Goal: Task Accomplishment & Management: Manage account settings

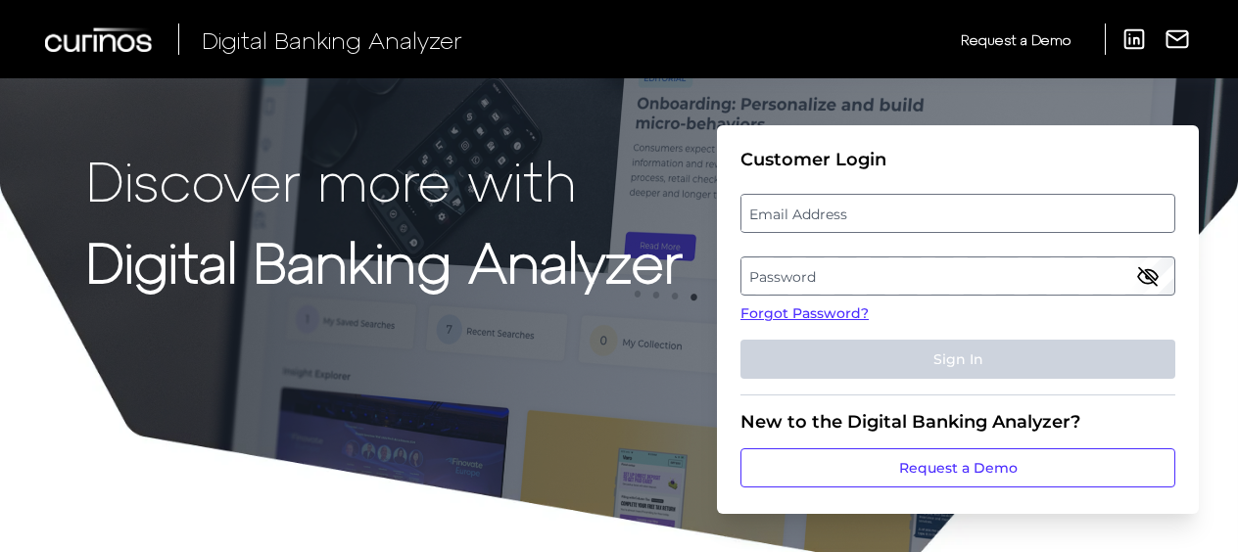
click at [962, 210] on label "Email Address" at bounding box center [957, 213] width 432 height 35
click at [962, 210] on input "email" at bounding box center [957, 213] width 435 height 39
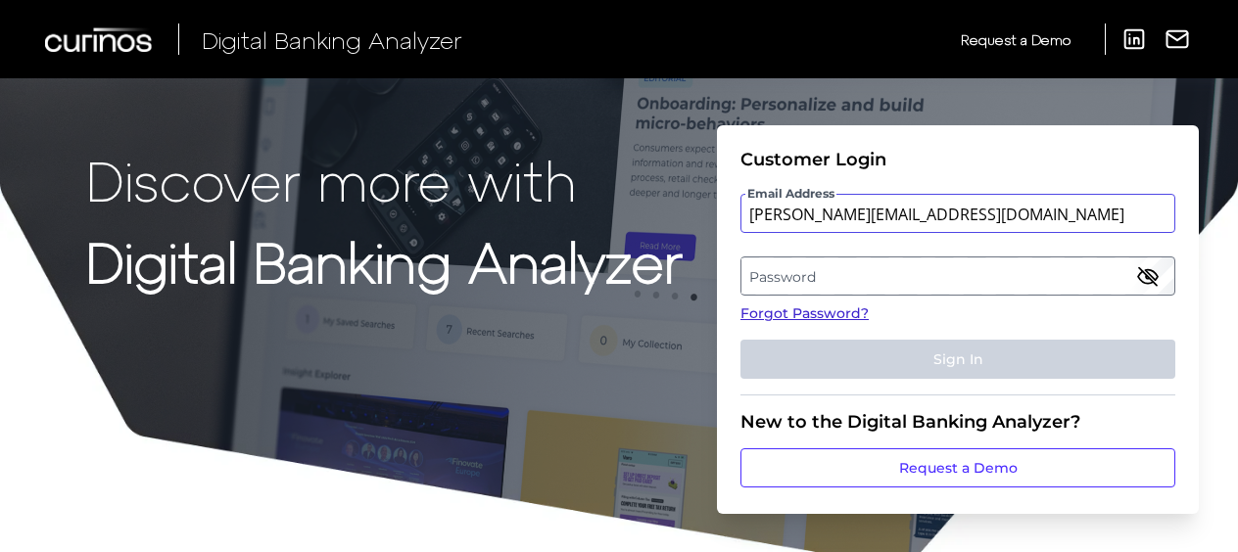
type input "[PERSON_NAME][EMAIL_ADDRESS][DOMAIN_NAME]"
click at [838, 314] on link "Forgot Password?" at bounding box center [957, 314] width 435 height 21
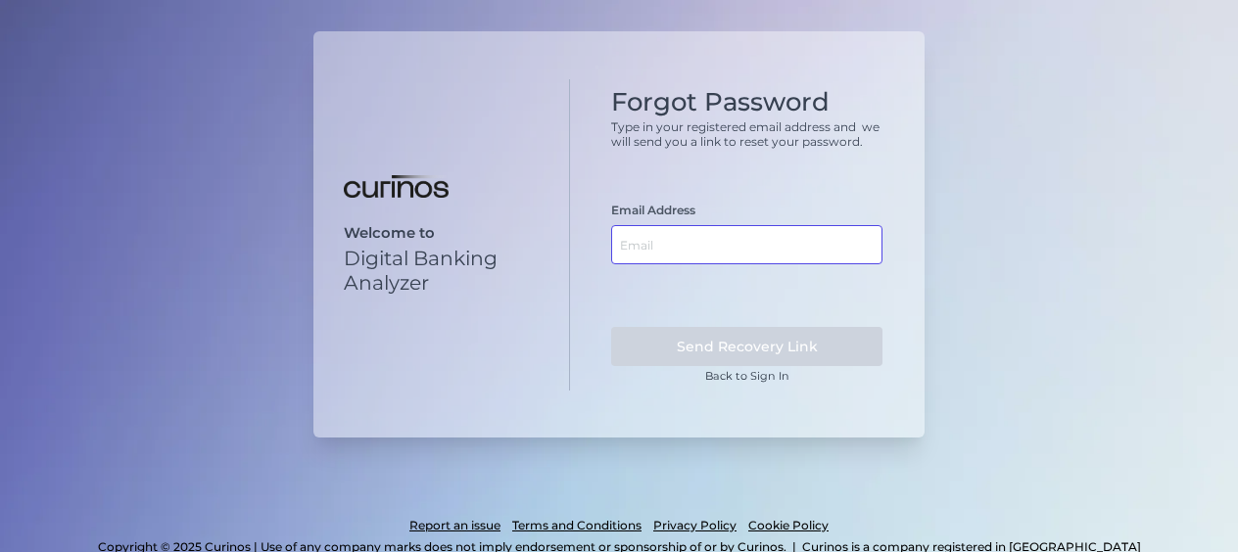
click at [706, 242] on input "text" at bounding box center [746, 244] width 271 height 39
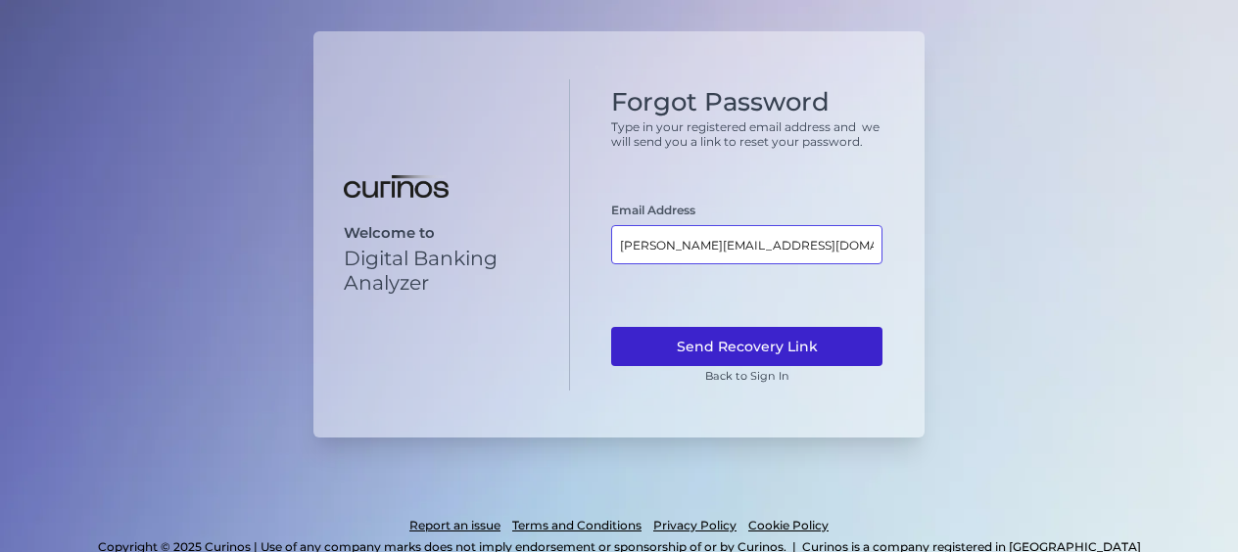
type input "[PERSON_NAME][EMAIL_ADDRESS][DOMAIN_NAME]"
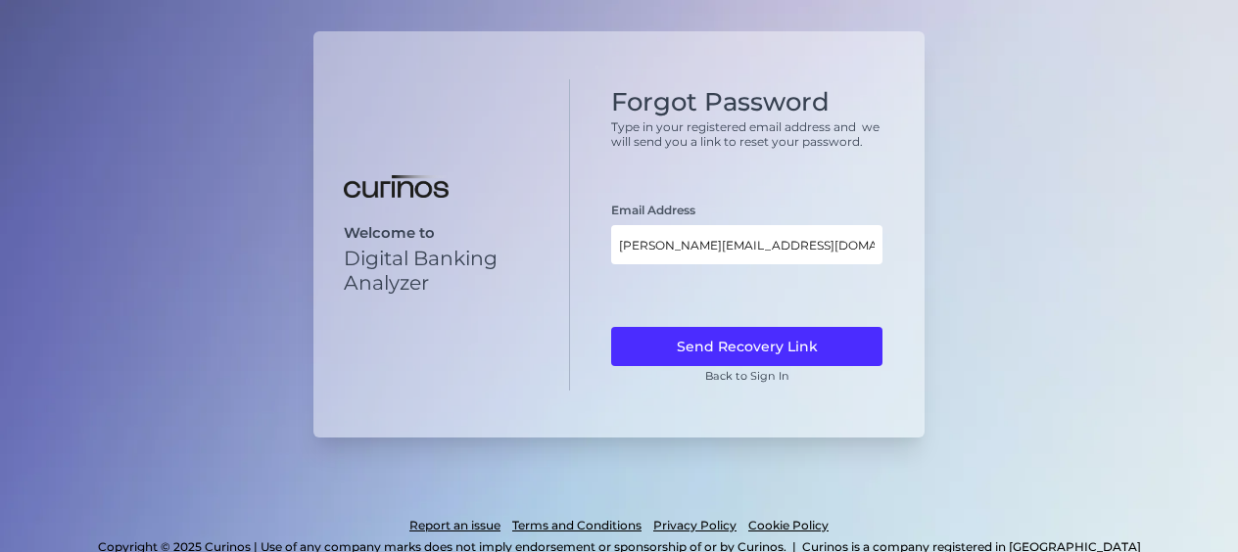
drag, startPoint x: 762, startPoint y: 340, endPoint x: 765, endPoint y: 362, distance: 22.7
click at [762, 341] on button "Send Recovery Link" at bounding box center [746, 346] width 271 height 39
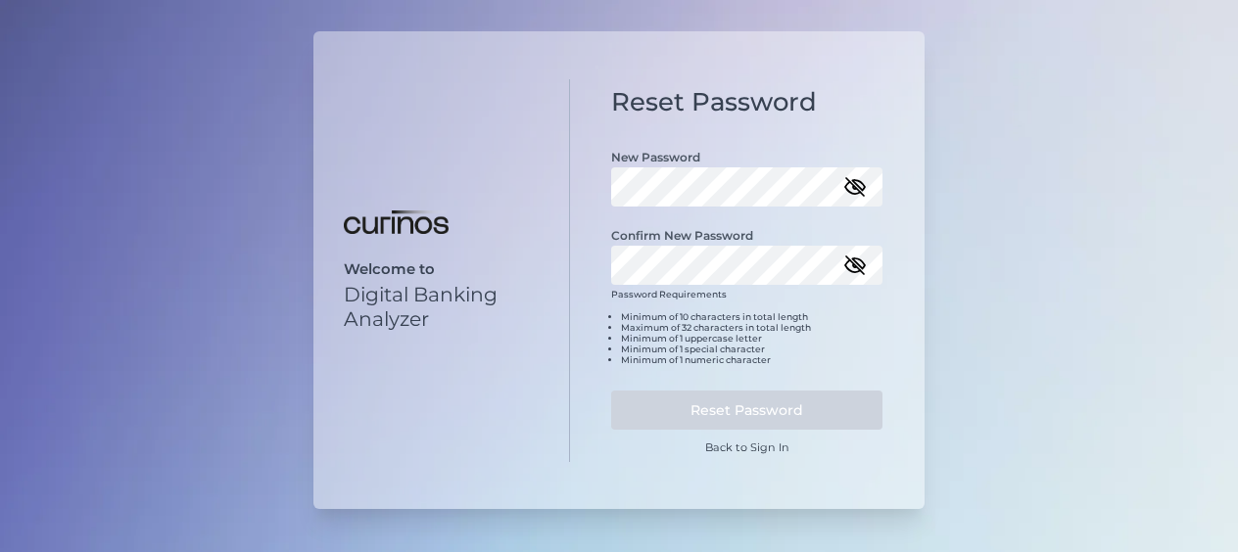
click at [856, 190] on icon "button" at bounding box center [855, 187] width 24 height 24
click at [776, 286] on form "New Password Confirm New Password Password Requirements Minimum of 10 character…" at bounding box center [746, 291] width 271 height 326
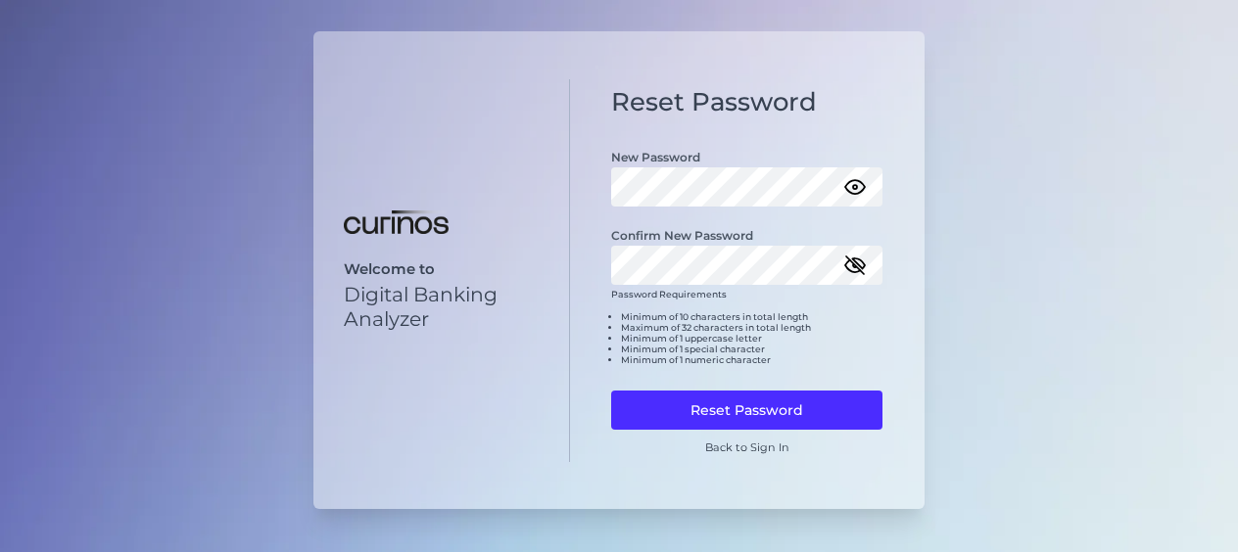
click at [850, 270] on icon "button" at bounding box center [855, 266] width 20 height 14
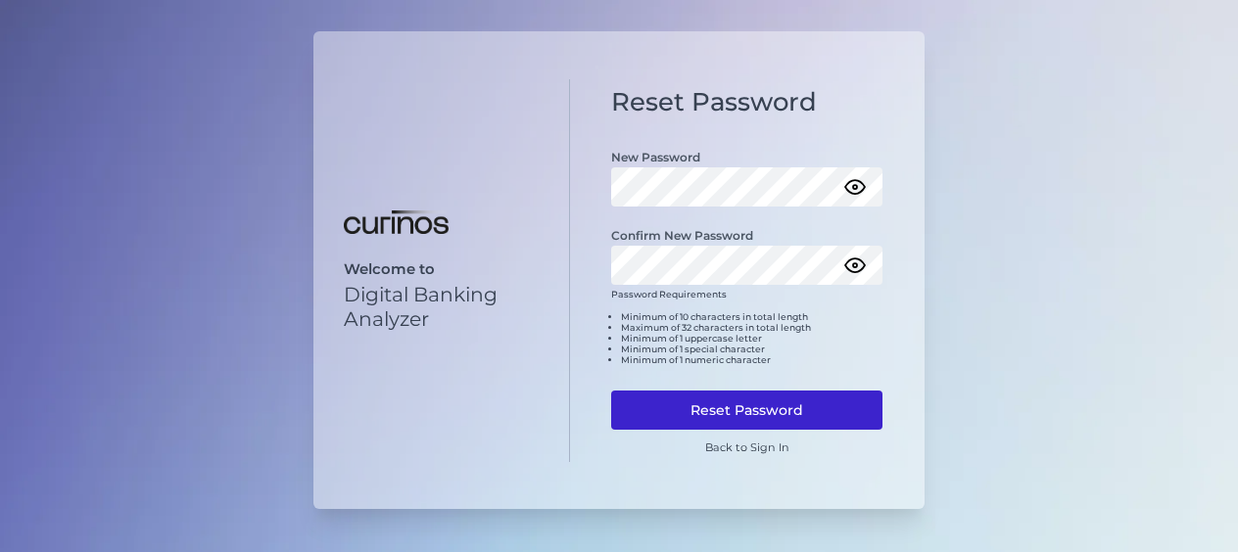
click at [806, 413] on button "Reset Password" at bounding box center [746, 410] width 271 height 39
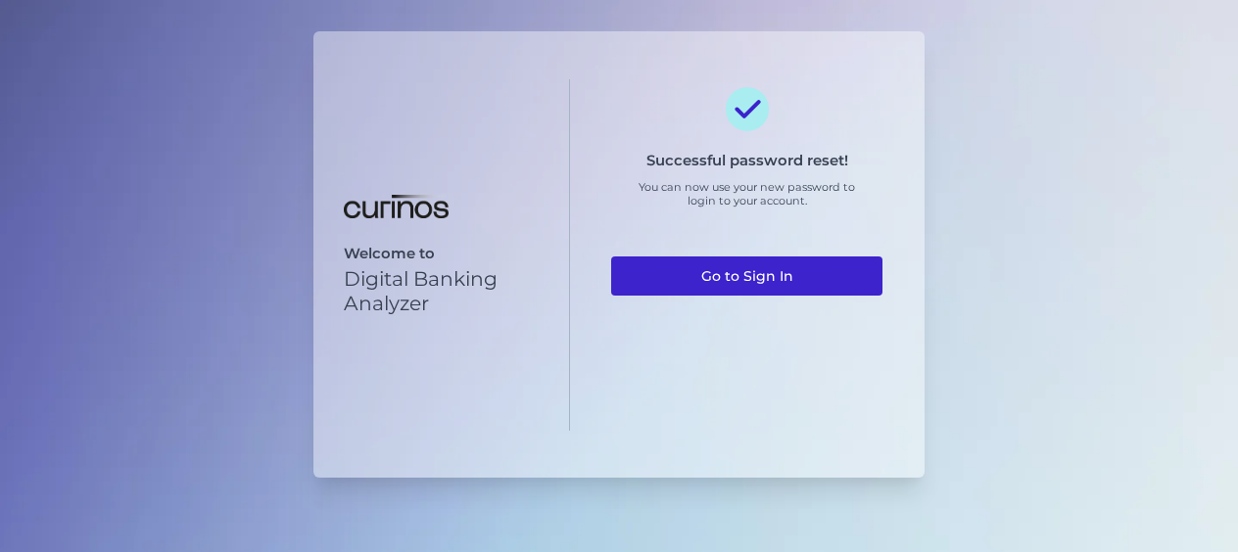
click at [799, 267] on link "Go to Sign In" at bounding box center [746, 276] width 271 height 39
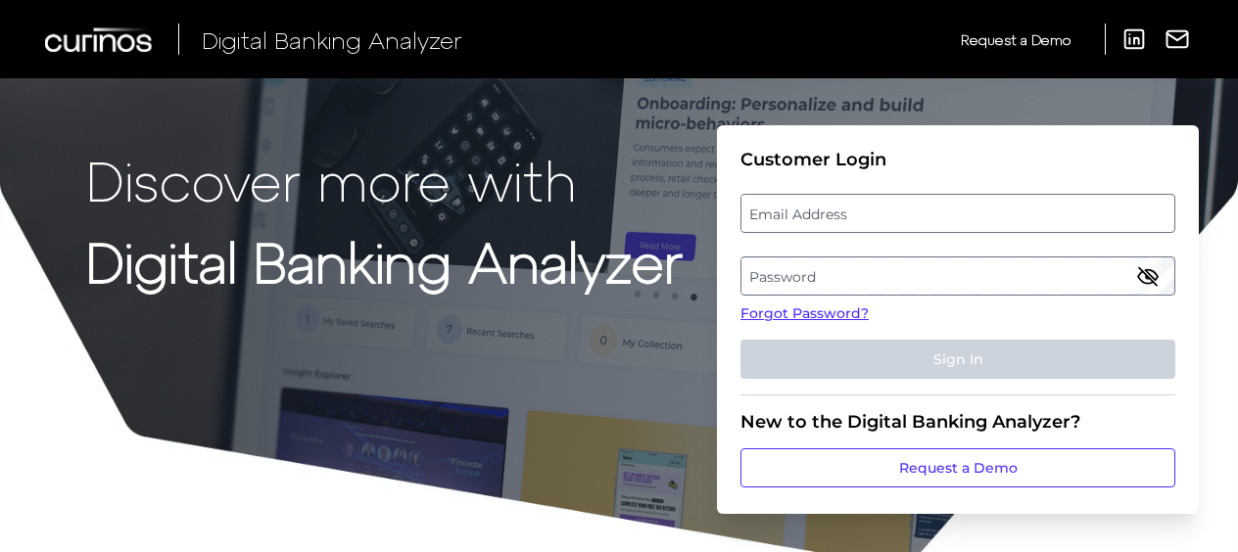
click at [801, 215] on label "Email Address" at bounding box center [957, 213] width 432 height 35
click at [801, 215] on input "email" at bounding box center [957, 213] width 435 height 39
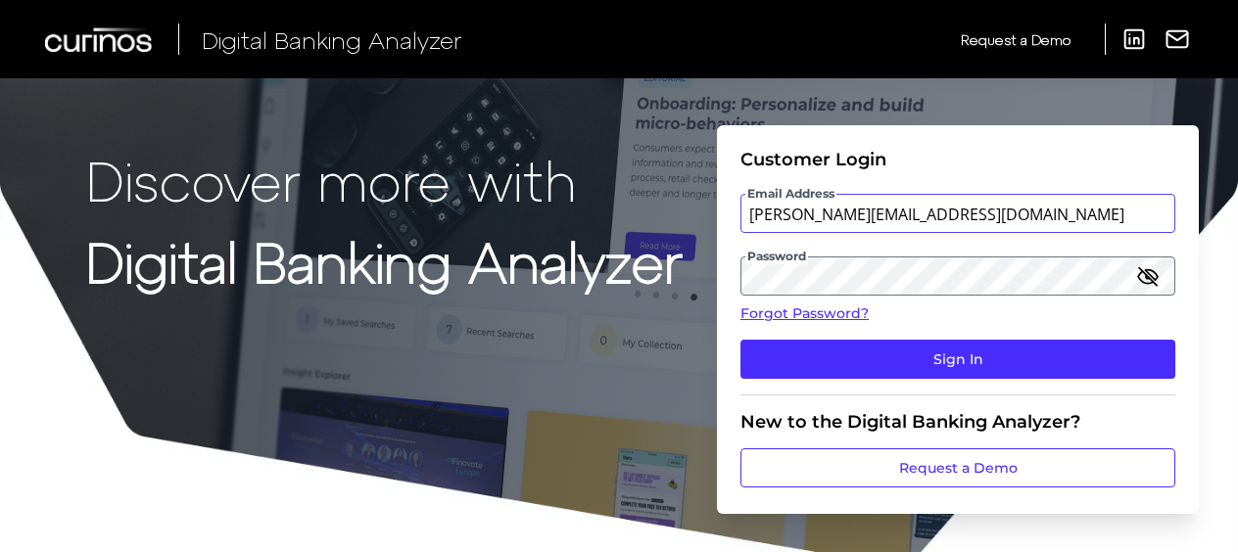
type input "[PERSON_NAME][EMAIL_ADDRESS][DOMAIN_NAME]"
click at [740, 340] on button "Sign In" at bounding box center [957, 359] width 435 height 39
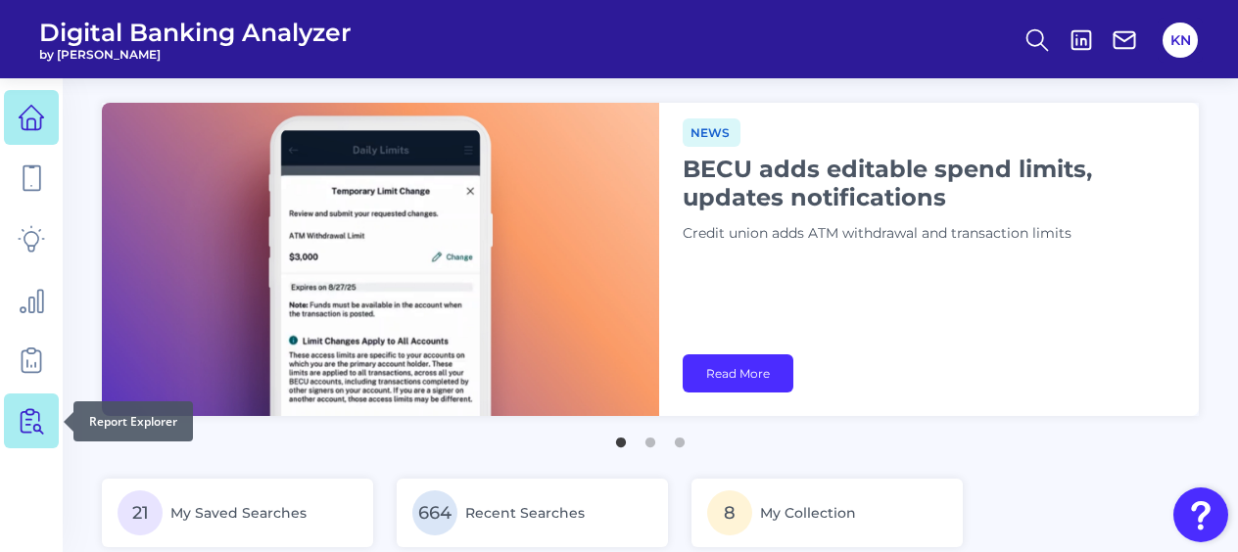
click at [25, 409] on icon at bounding box center [31, 420] width 27 height 27
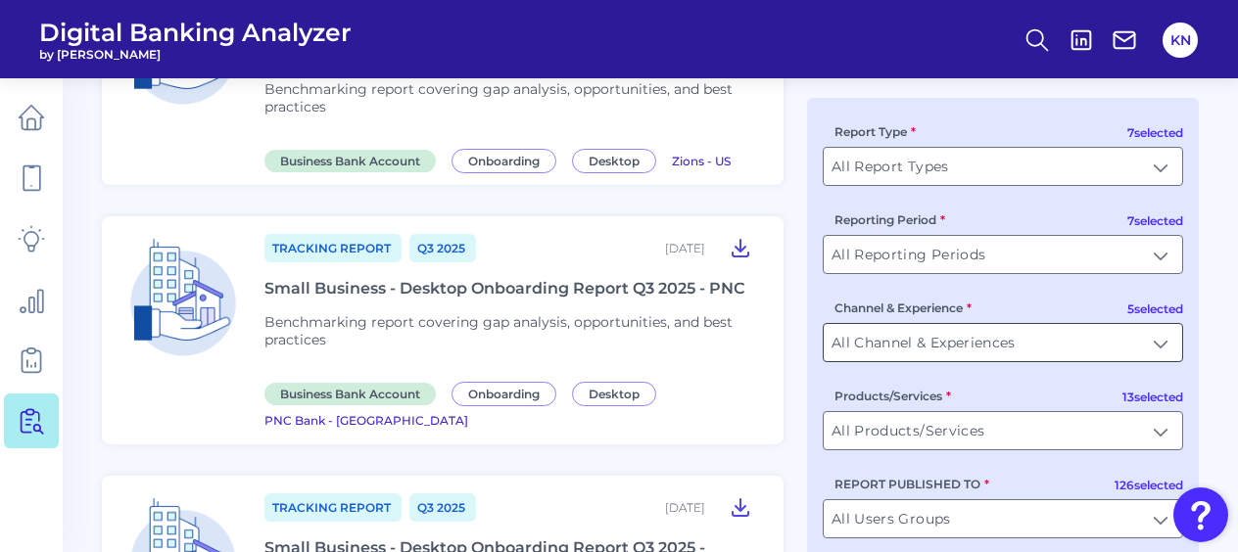
scroll to position [490, 0]
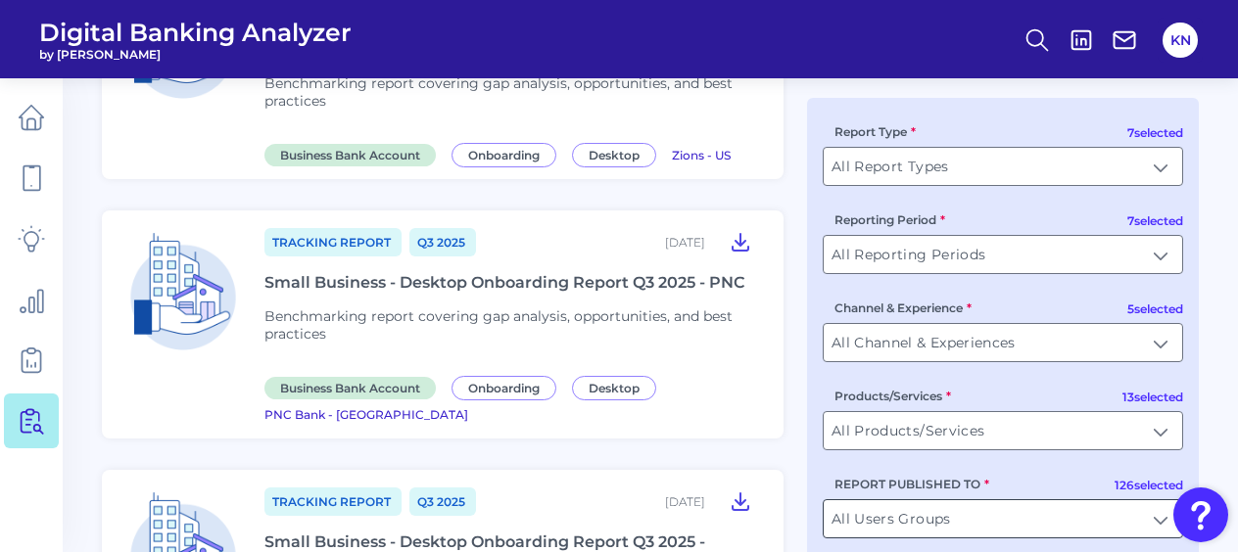
click at [1025, 535] on input "All Users Groups" at bounding box center [1003, 519] width 358 height 37
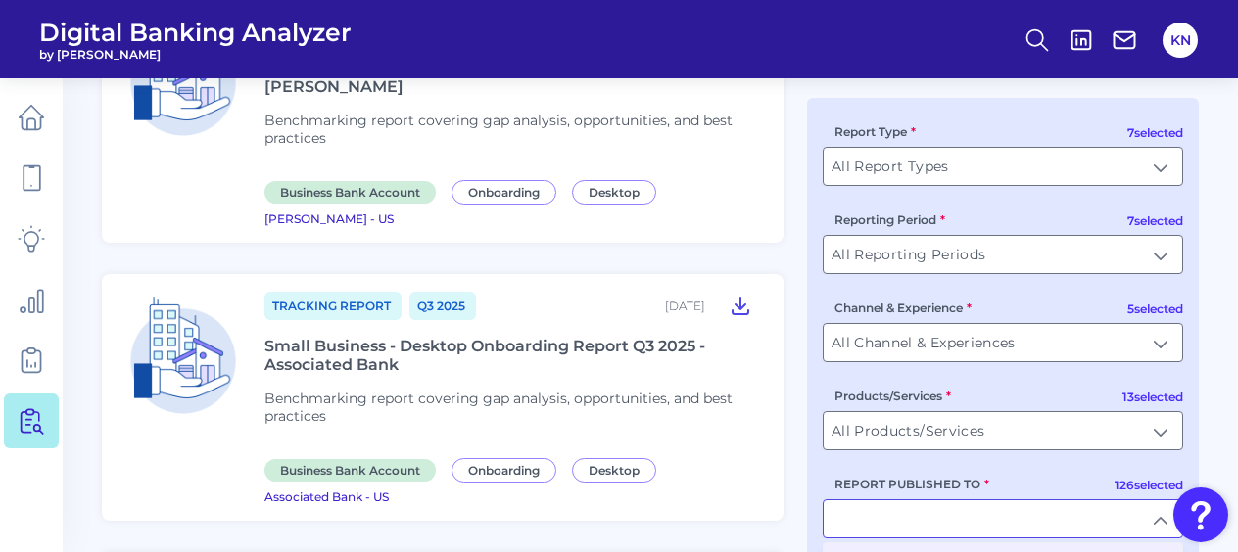
scroll to position [979, 0]
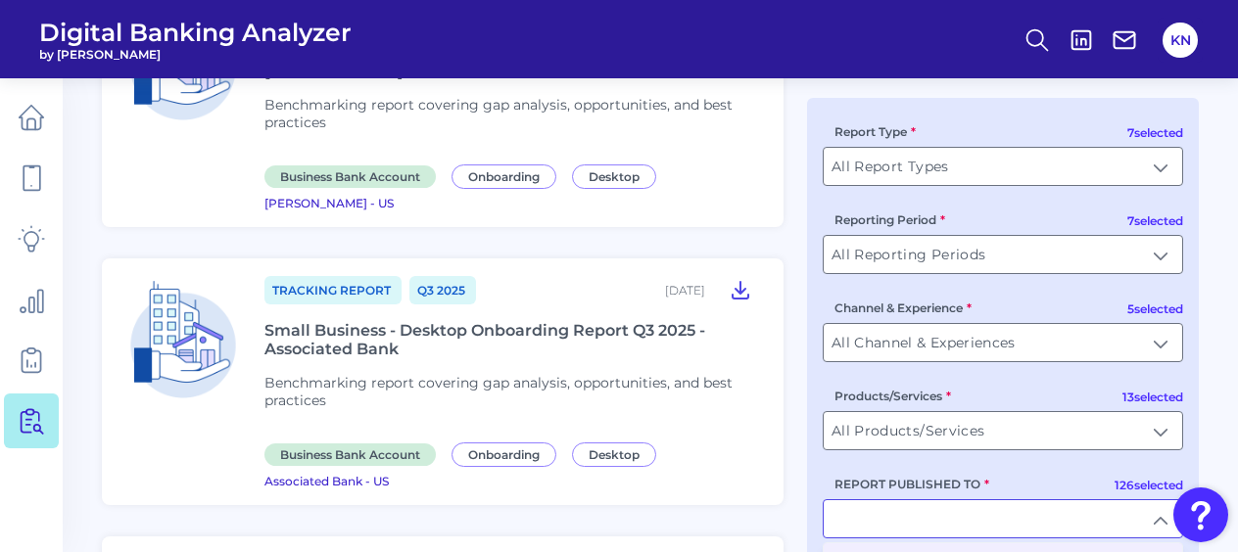
click at [1161, 523] on input "REPORT PUBLISHED TO" at bounding box center [1003, 519] width 358 height 37
type input "All Users Groups"
click at [1156, 526] on input "All Users Groups" at bounding box center [1003, 519] width 358 height 37
click at [1153, 532] on input "REPORT PUBLISHED TO" at bounding box center [1003, 519] width 358 height 37
type input "All Users Groups"
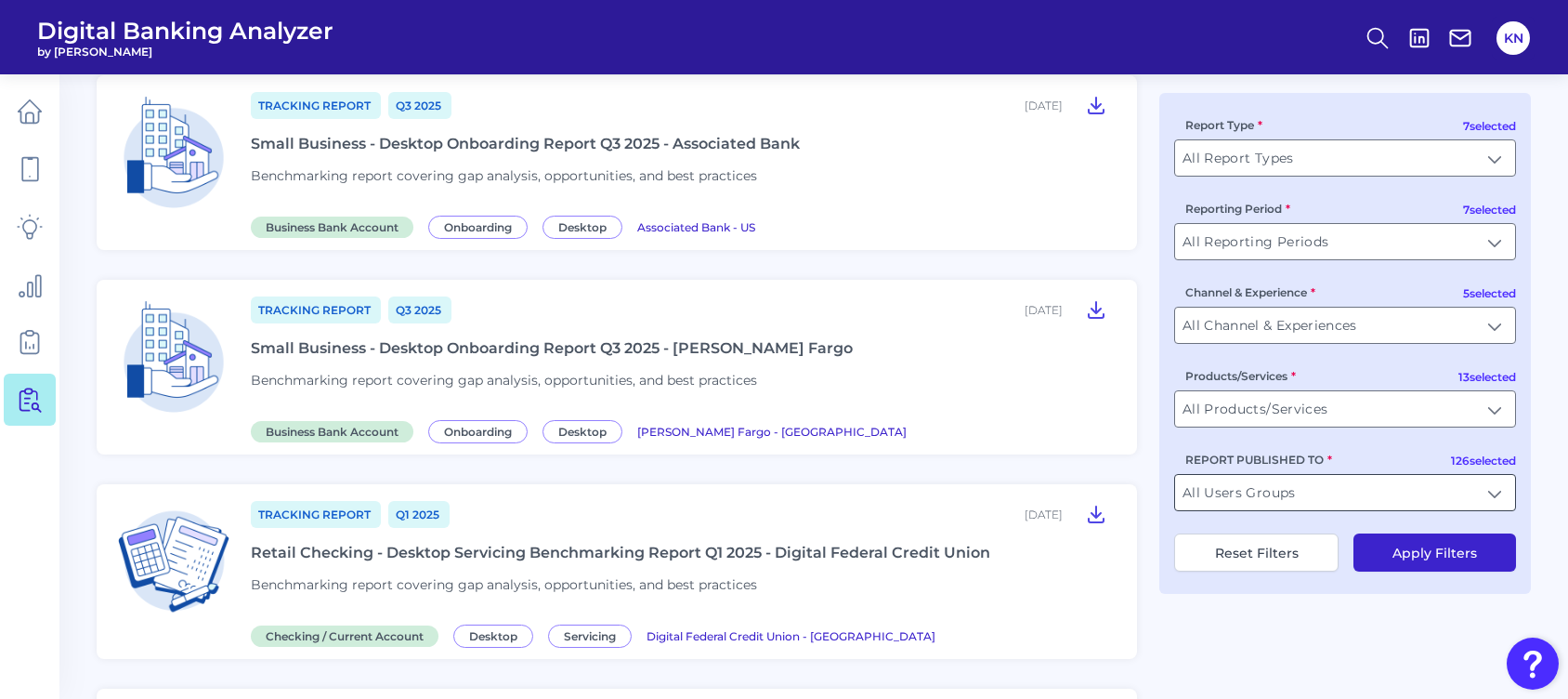
click at [1181, 508] on input "All Users Groups" at bounding box center [1345, 492] width 340 height 35
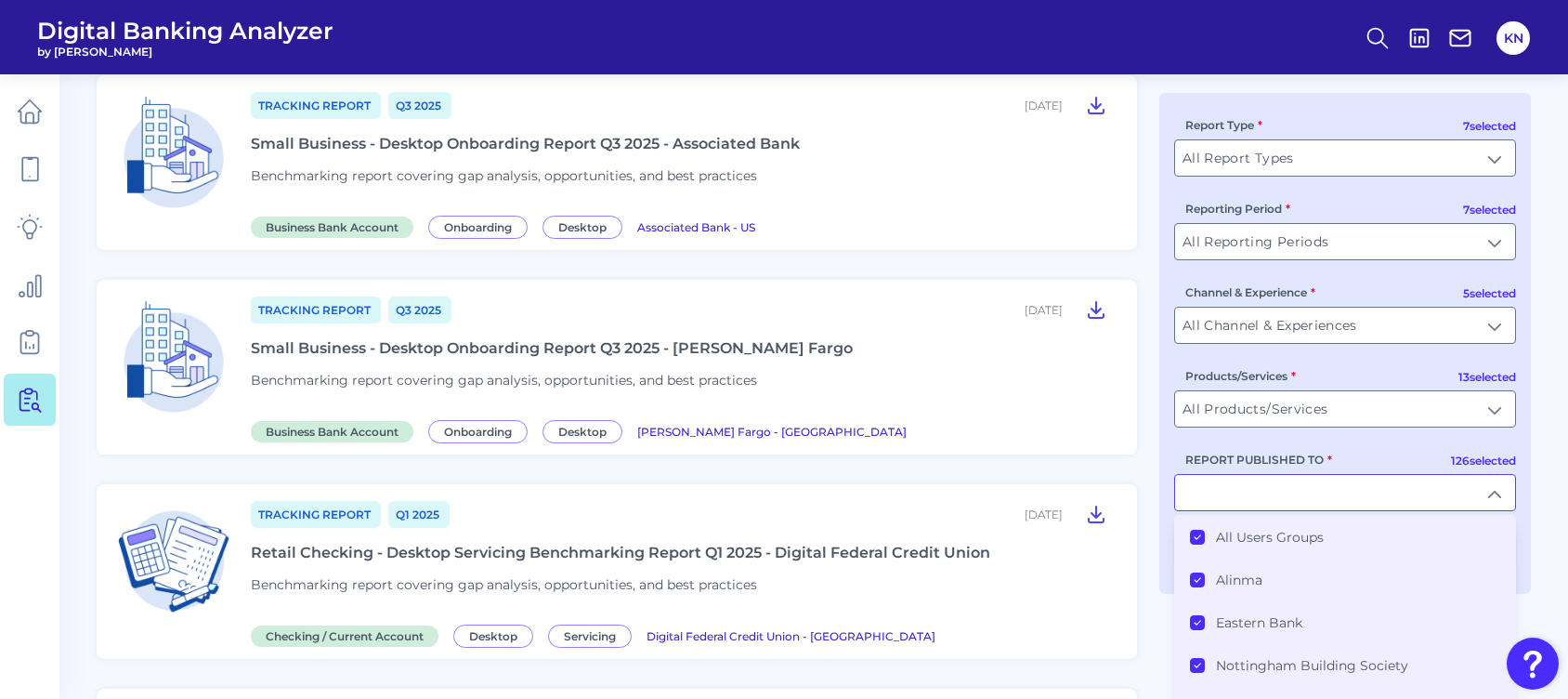
click at [1181, 523] on label "All Users Groups" at bounding box center [1270, 537] width 108 height 17
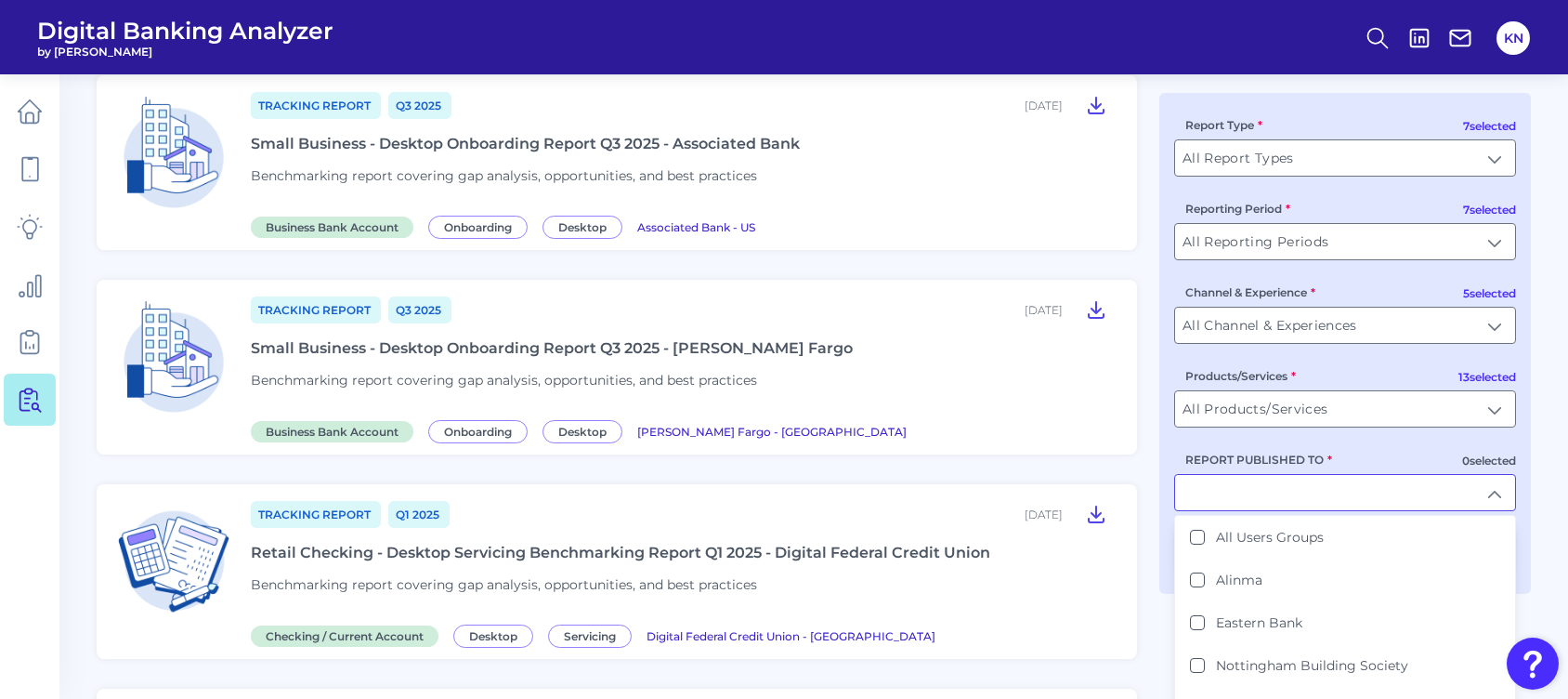
click at [1181, 483] on input "REPORT PUBLISHED TO" at bounding box center [1345, 492] width 340 height 35
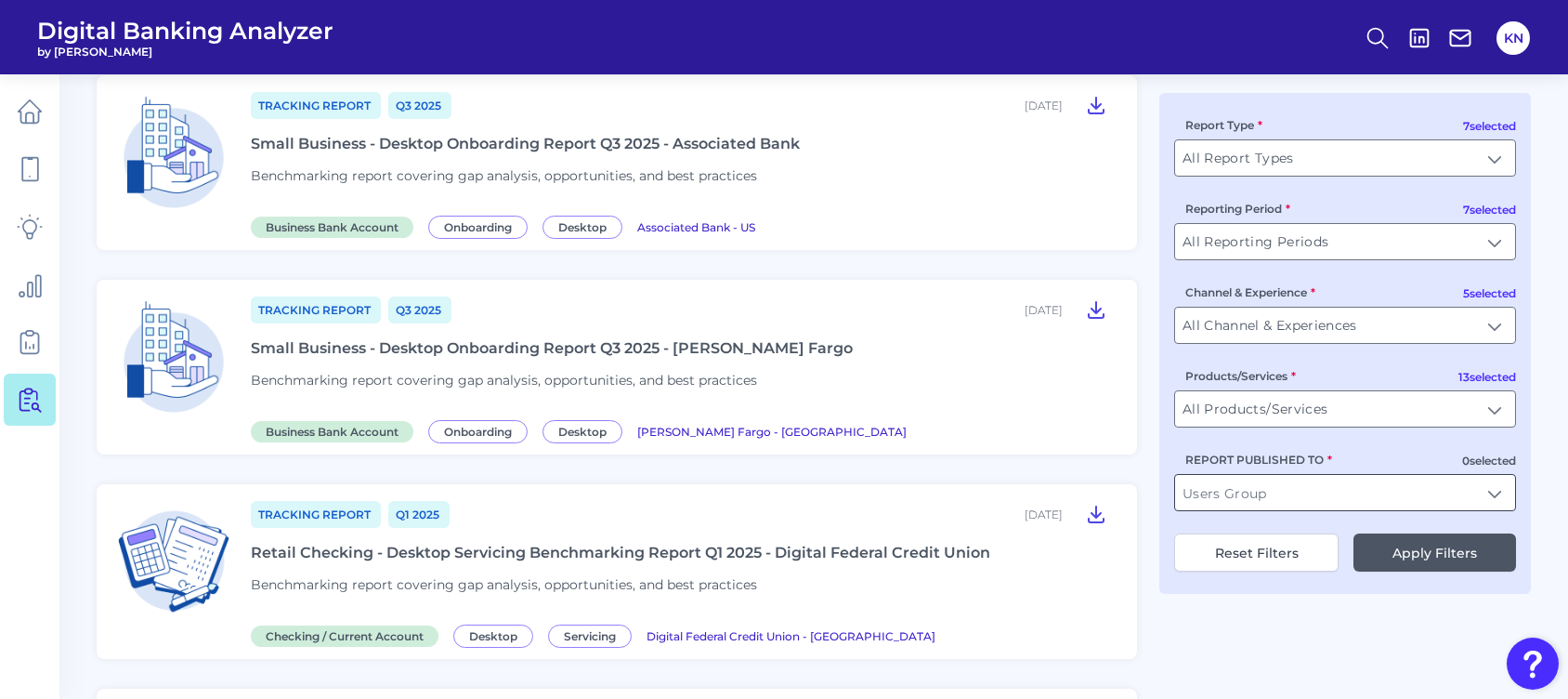
click at [1181, 506] on input "REPORT PUBLISHED TO" at bounding box center [1345, 492] width 340 height 35
drag, startPoint x: 1228, startPoint y: 536, endPoint x: 1317, endPoint y: 551, distance: 90.3
click at [1181, 523] on b "Lloyds" at bounding box center [1237, 537] width 43 height 17
type input "Lloyds Bank"
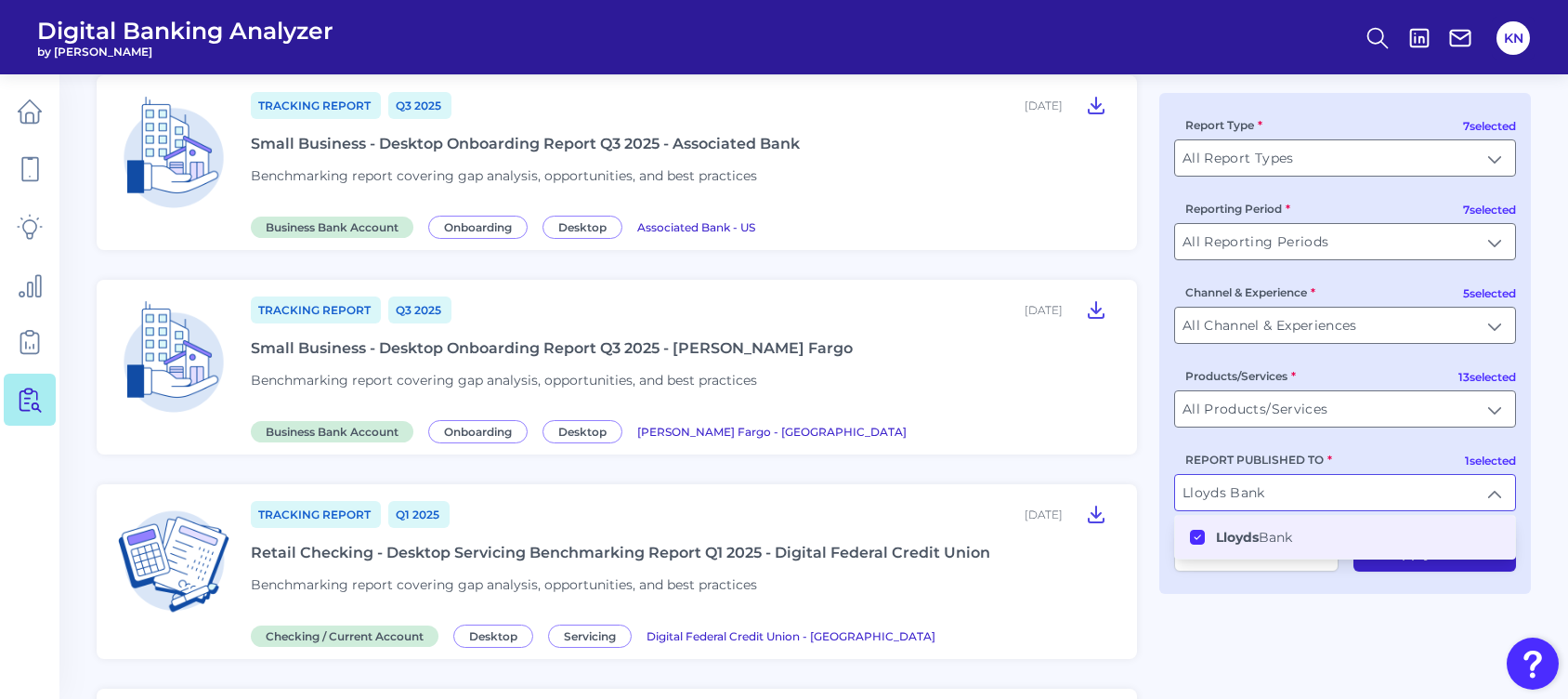
scroll to position [929, 0]
click at [1181, 523] on button "Apply Filters" at bounding box center [1434, 552] width 162 height 38
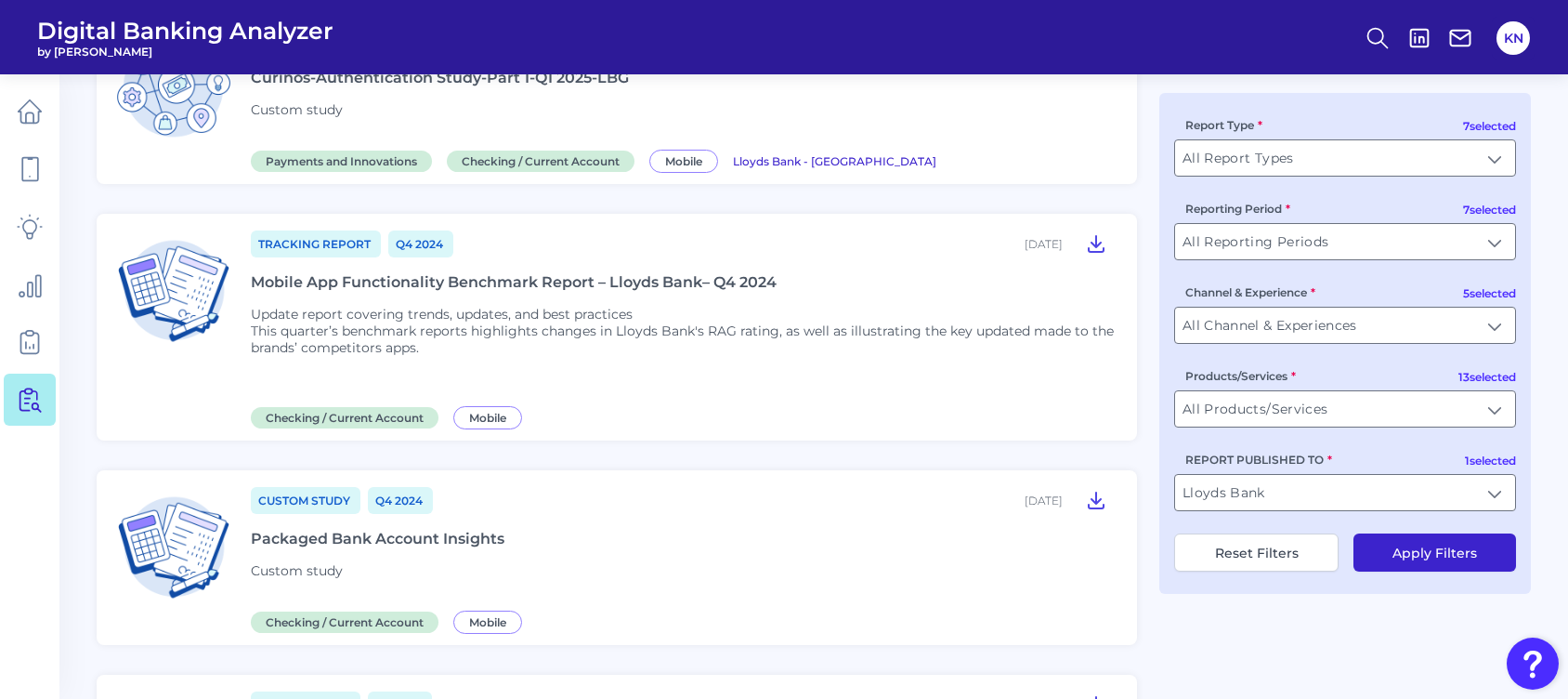
click at [1181, 523] on button "Apply Filters" at bounding box center [1434, 552] width 162 height 38
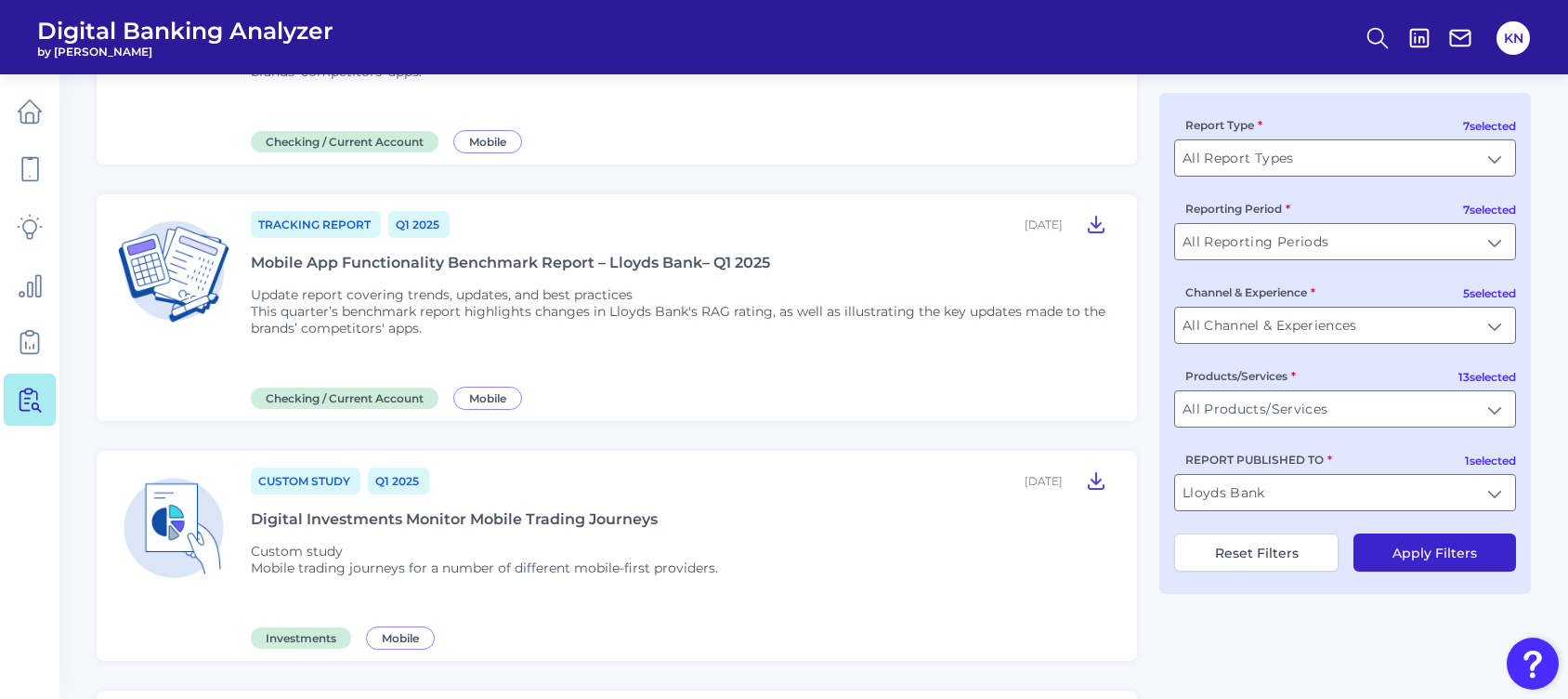
scroll to position [97, 0]
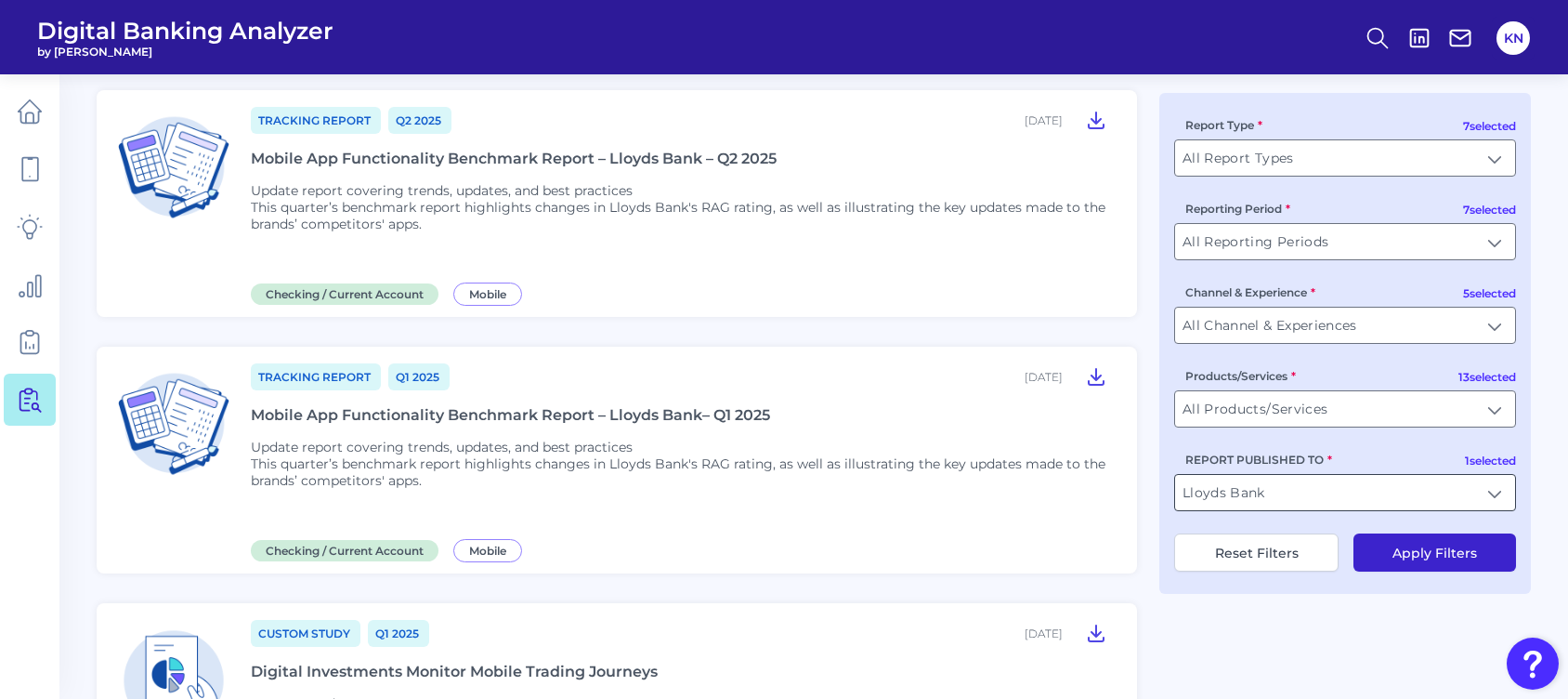
click at [1181, 493] on input "Lloyds Bank" at bounding box center [1345, 492] width 340 height 35
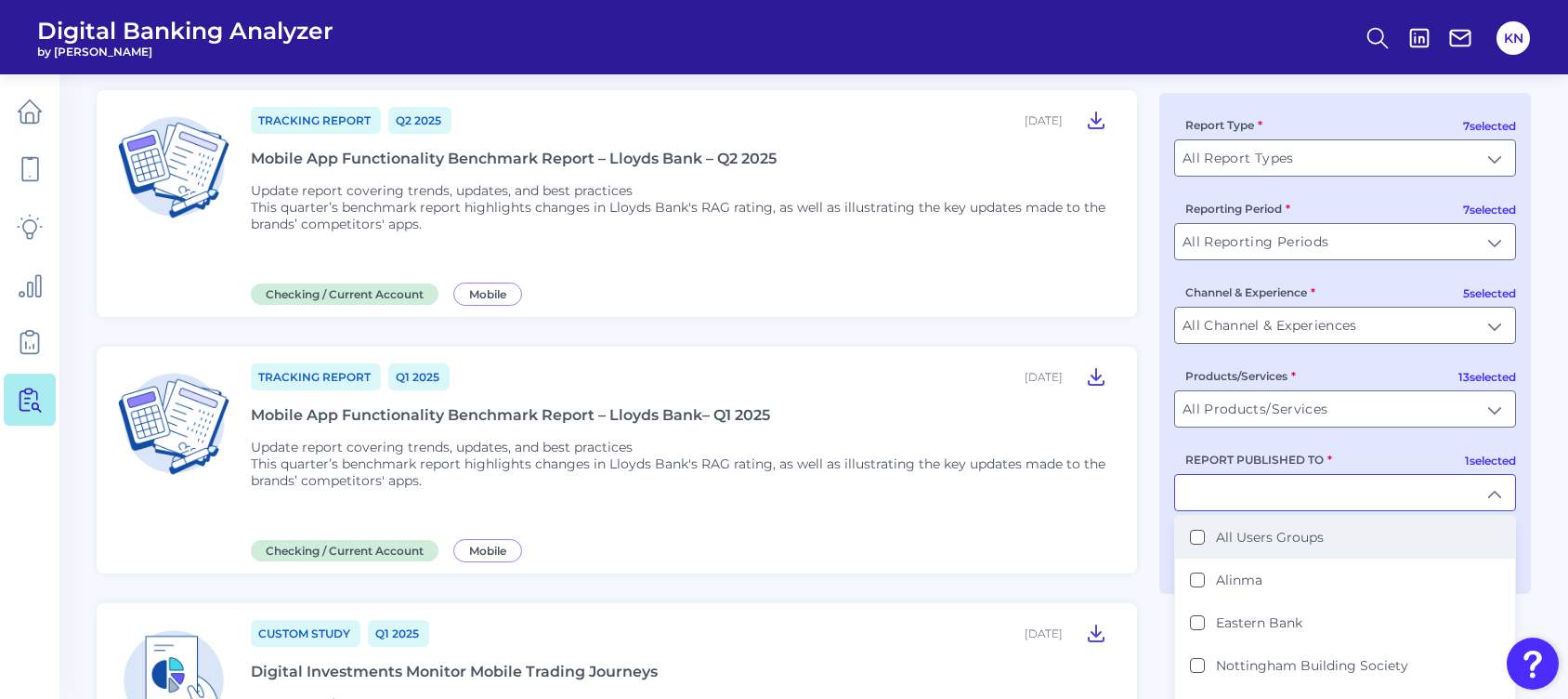
click at [1181, 523] on Groups "All Users Groups" at bounding box center [1198, 537] width 15 height 15
type input "All Users Groups"
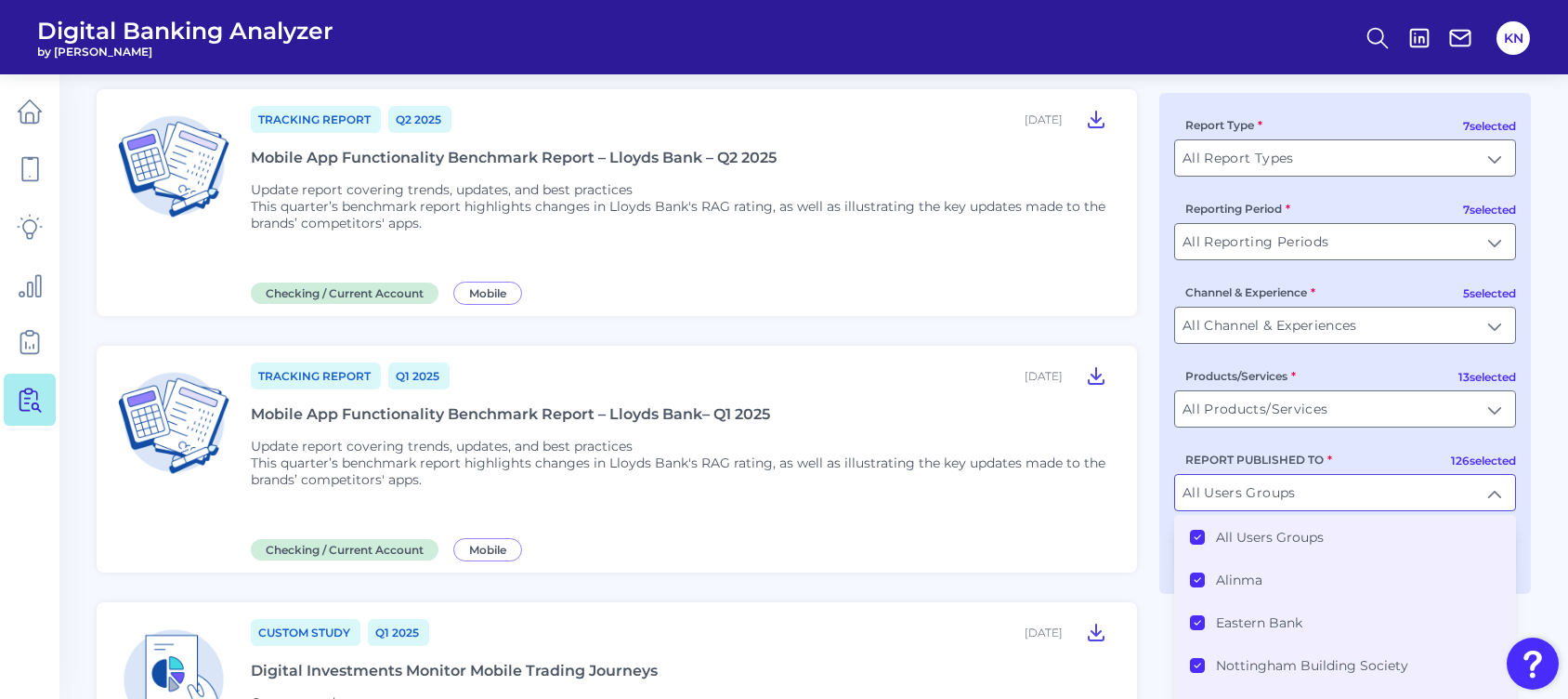
click at [1181, 502] on input "All Users Groups" at bounding box center [1345, 492] width 340 height 35
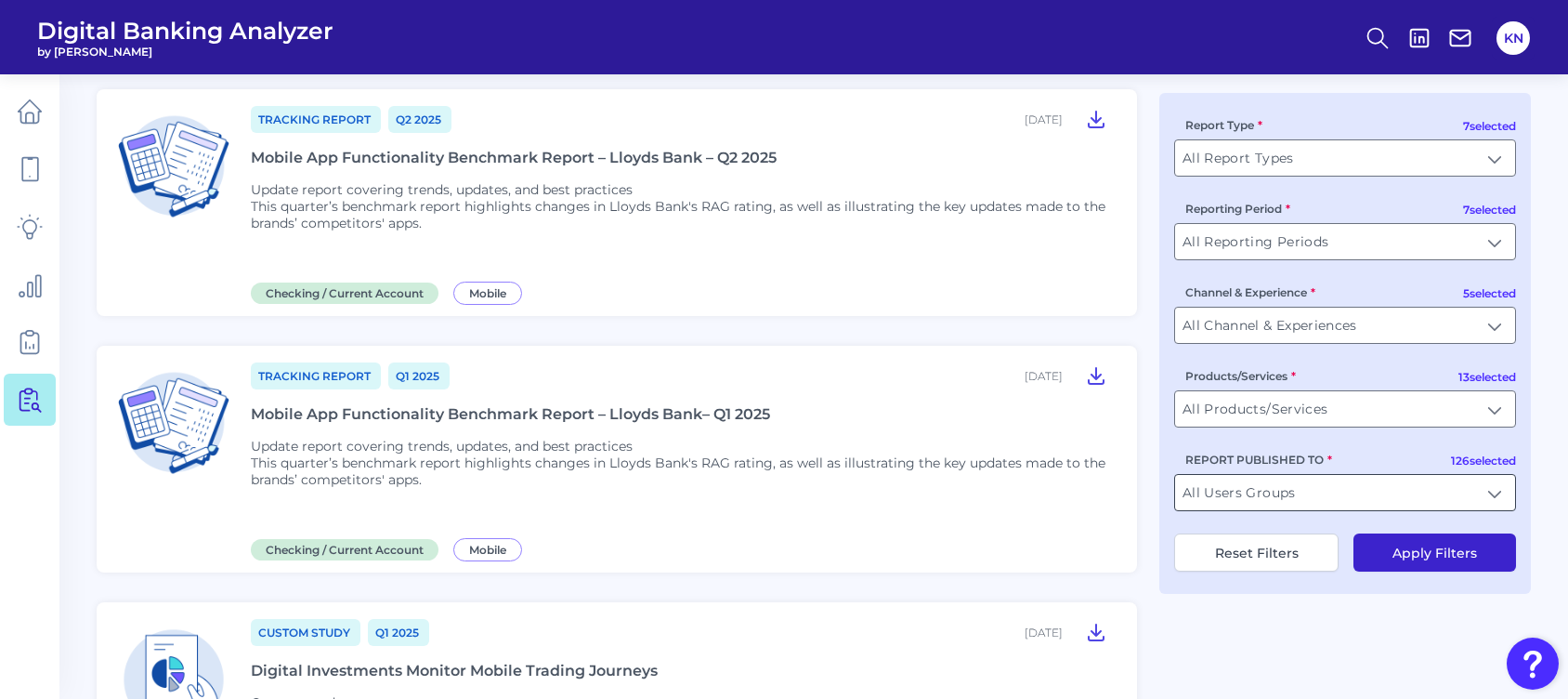
click at [1181, 493] on input "All Users Groups" at bounding box center [1345, 492] width 340 height 35
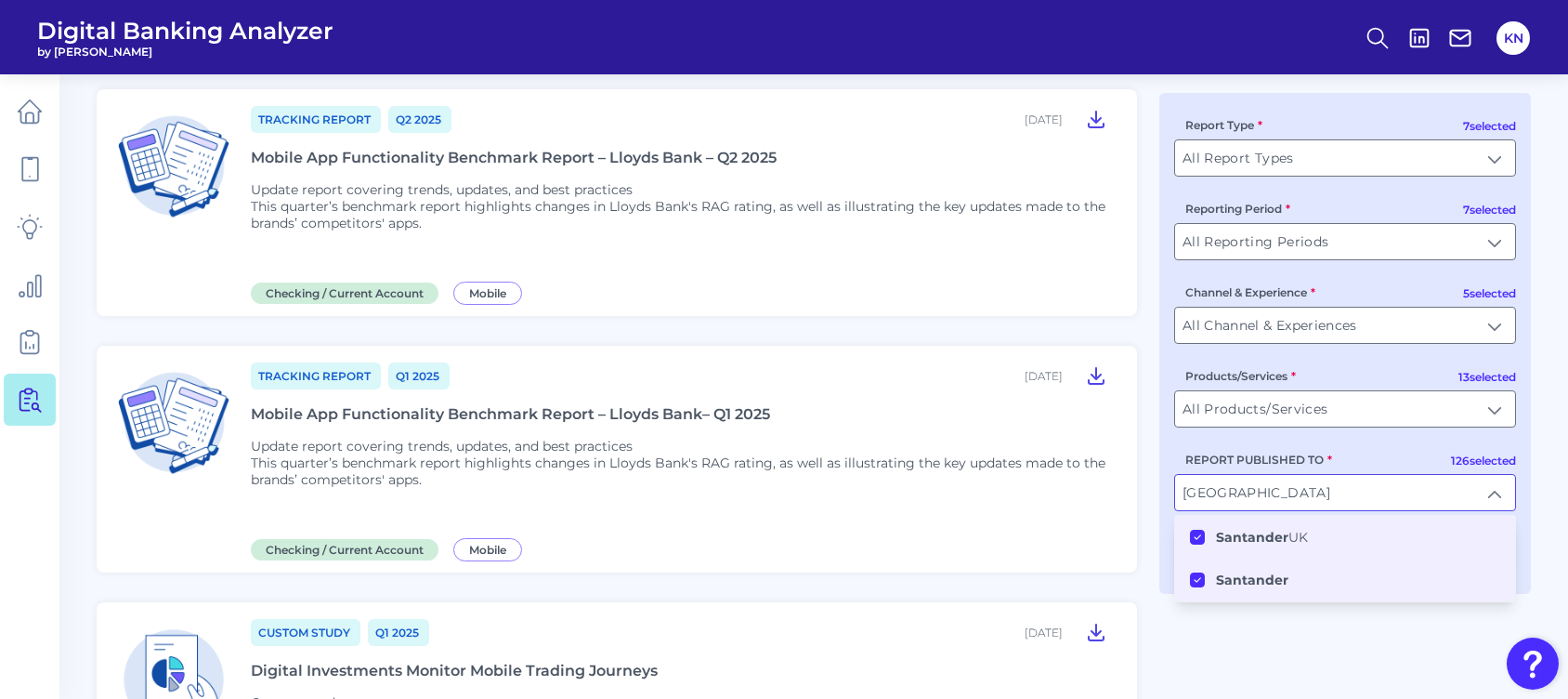
click at [1181, 523] on b "Santander" at bounding box center [1252, 537] width 72 height 17
drag, startPoint x: 1245, startPoint y: 535, endPoint x: 1234, endPoint y: 582, distance: 48.3
click at [1181, 523] on b "Santander" at bounding box center [1252, 579] width 72 height 17
type input "Alinma, [GEOGRAPHIC_DATA], Nottingham Building Society, Lending Club, Bethpage …"
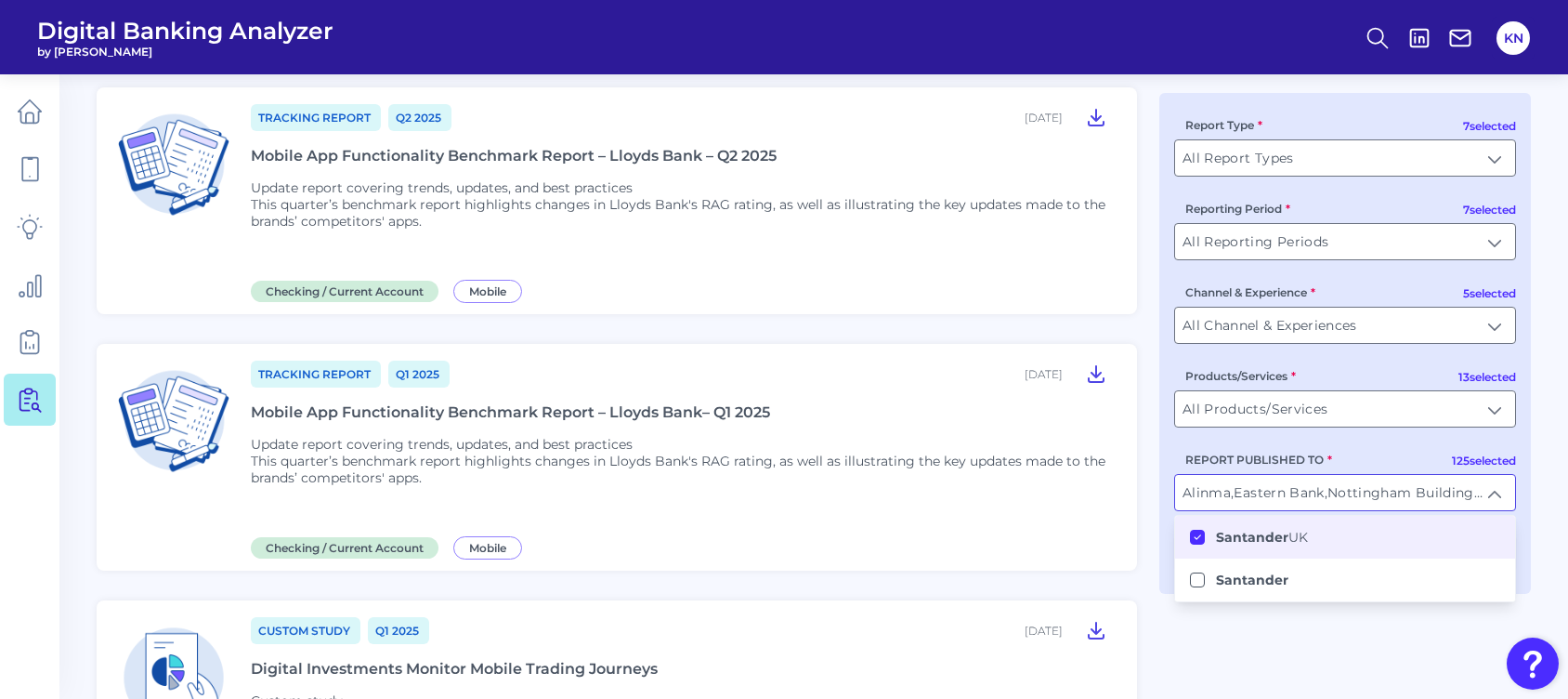
scroll to position [101, 0]
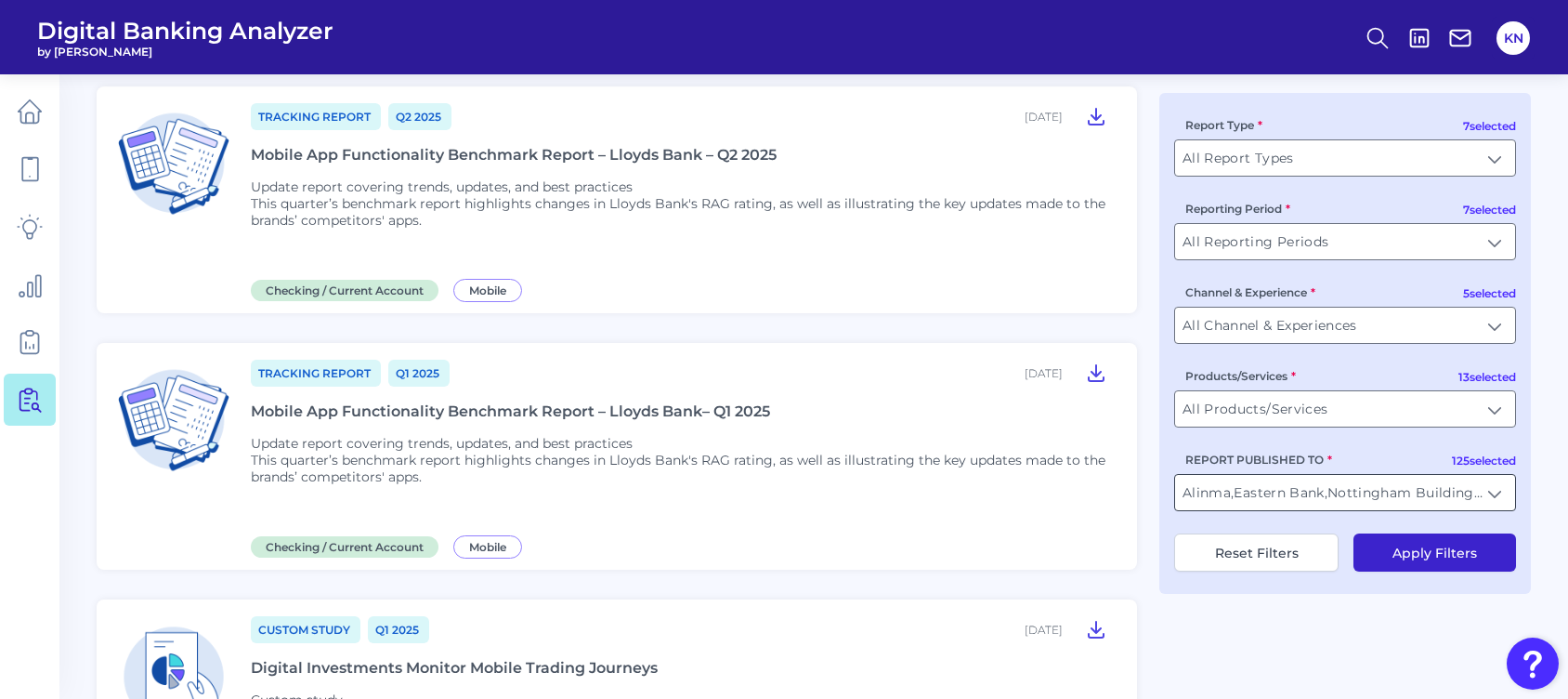
click at [1181, 491] on input "REPORT PUBLISHED TO" at bounding box center [1345, 492] width 340 height 35
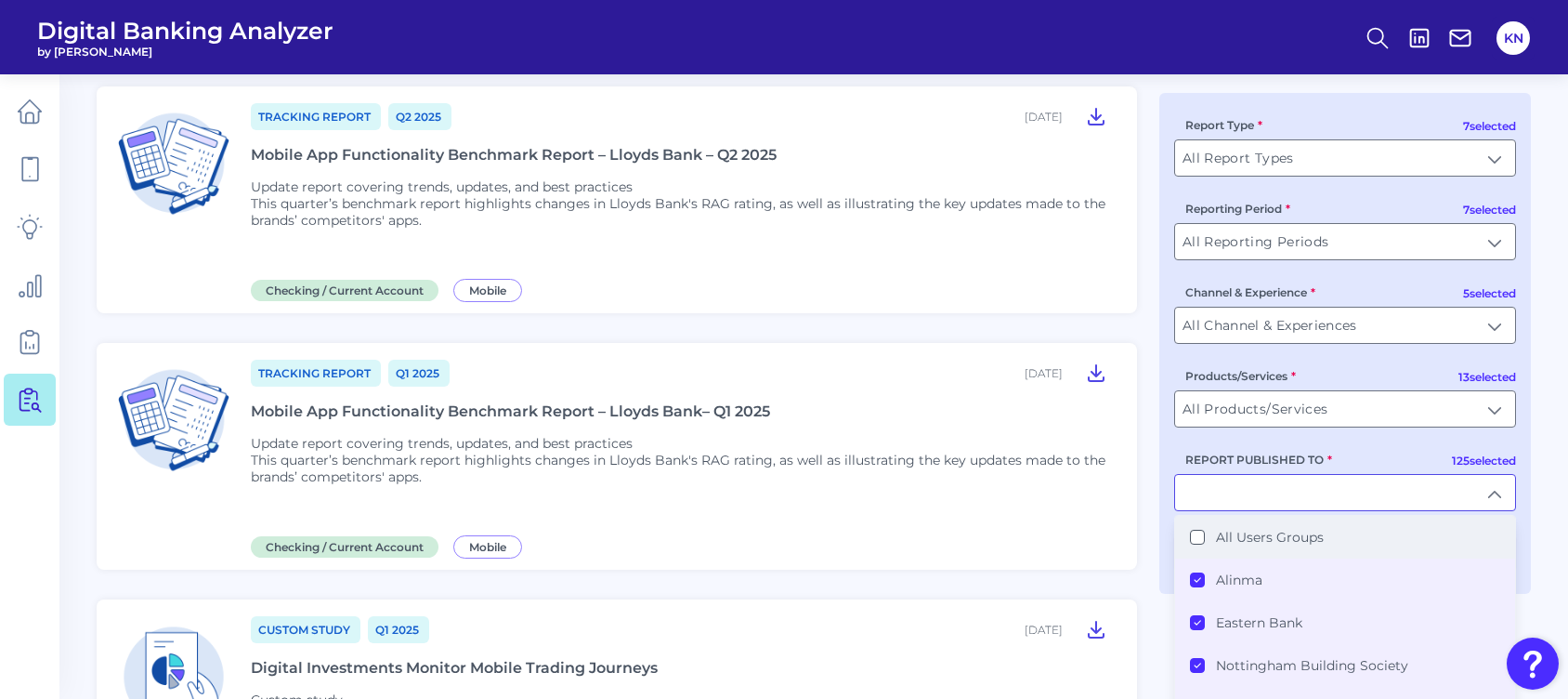
click at [1181, 523] on li "All Users Groups" at bounding box center [1345, 537] width 340 height 43
type input "All Users Groups"
click at [1181, 523] on li "All Users Groups" at bounding box center [1345, 537] width 340 height 43
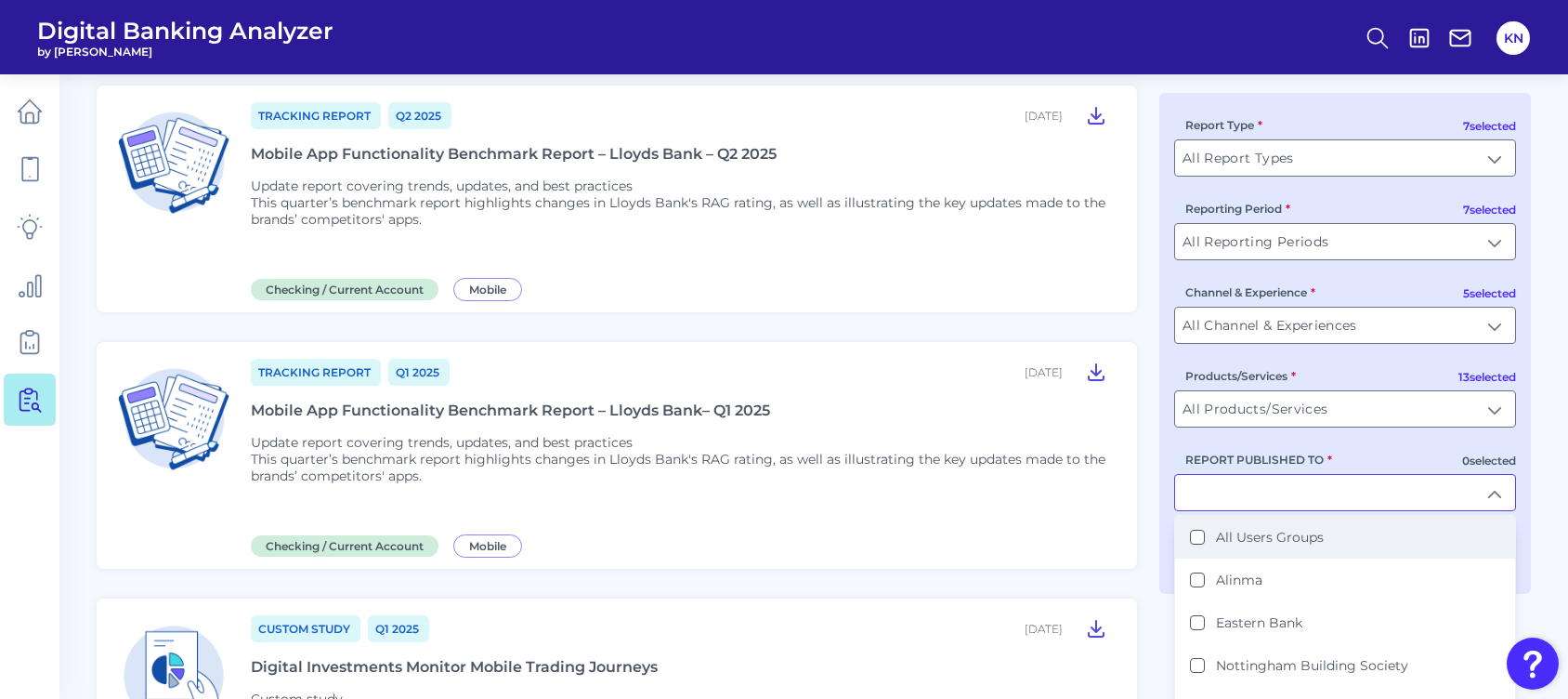
scroll to position [102, 0]
click at [1181, 494] on input "REPORT PUBLISHED TO" at bounding box center [1345, 492] width 340 height 35
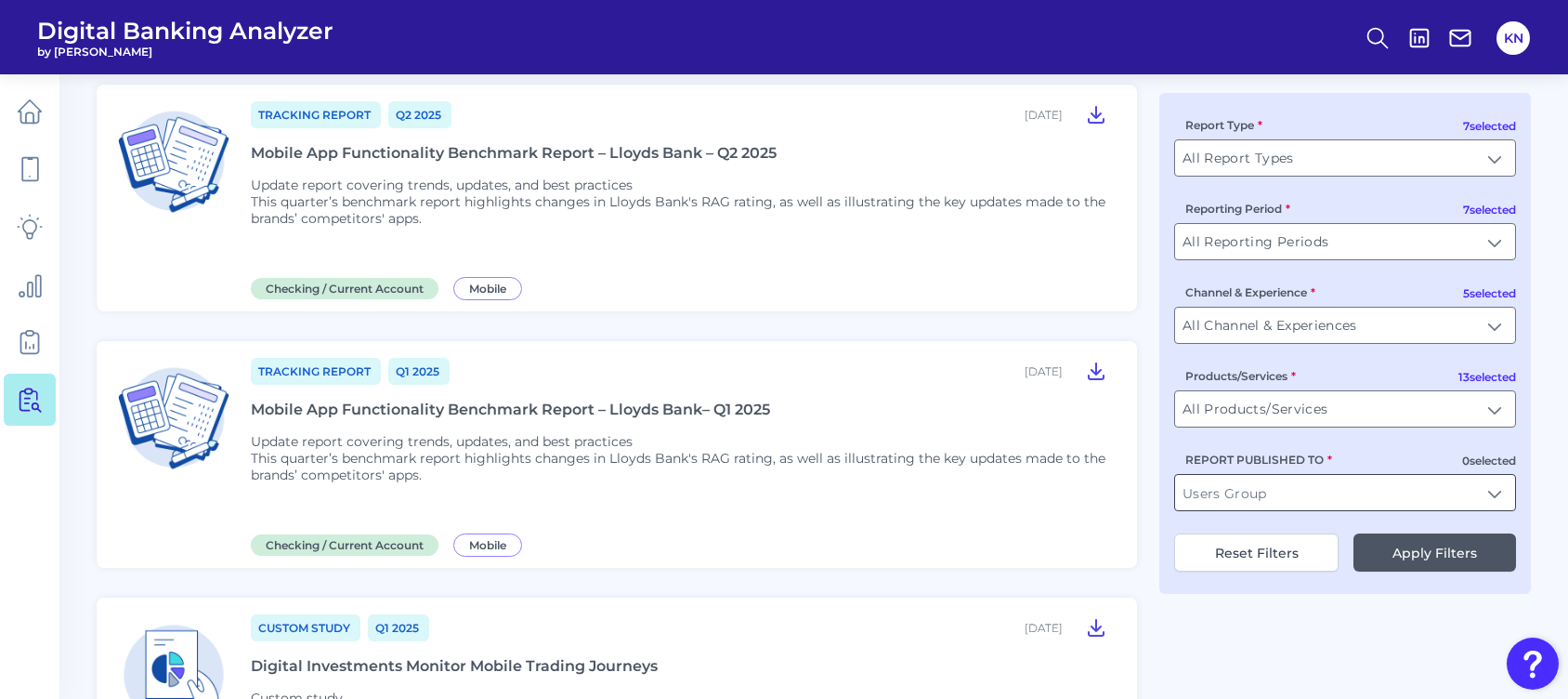
click at [1181, 493] on input "REPORT PUBLISHED TO" at bounding box center [1345, 492] width 340 height 35
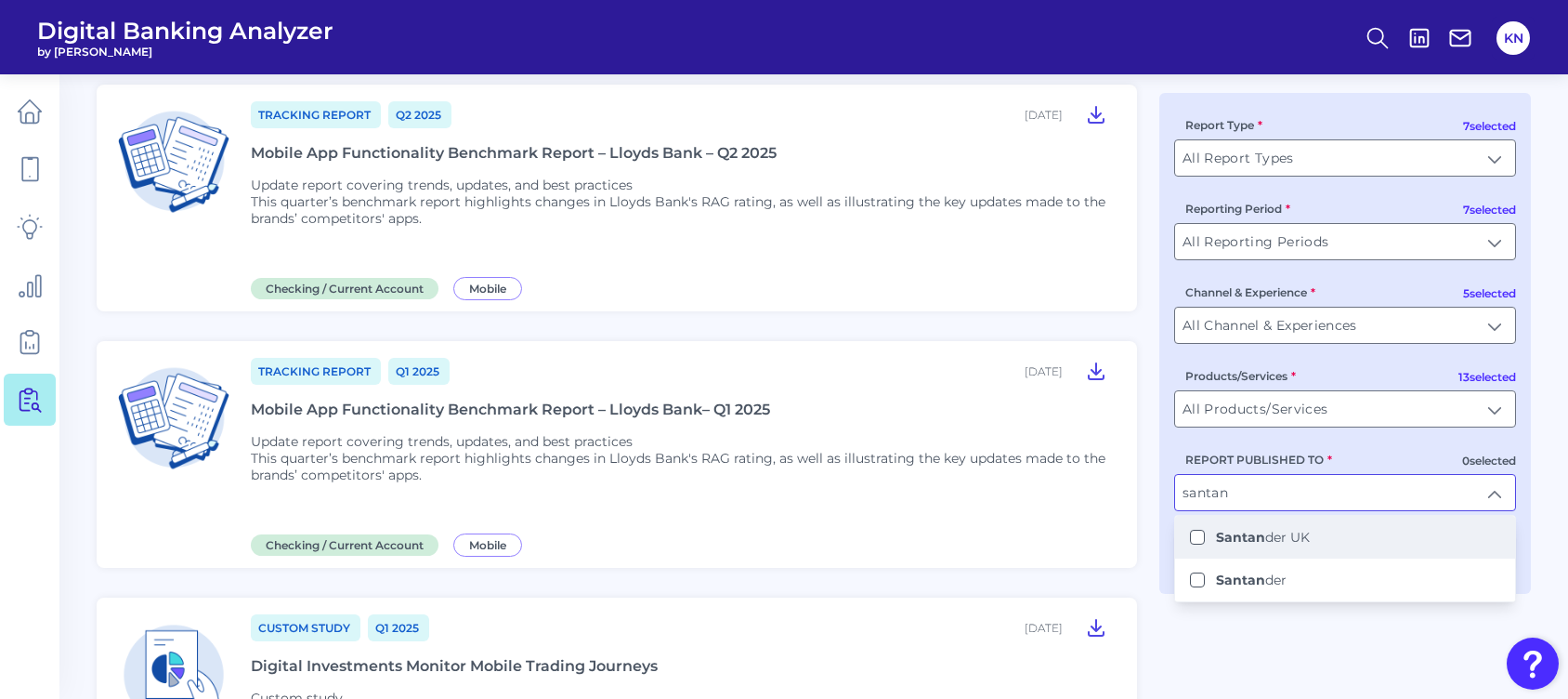
click at [1181, 523] on label "Santan der [GEOGRAPHIC_DATA]" at bounding box center [1263, 537] width 94 height 17
type input "Santander [GEOGRAPHIC_DATA]"
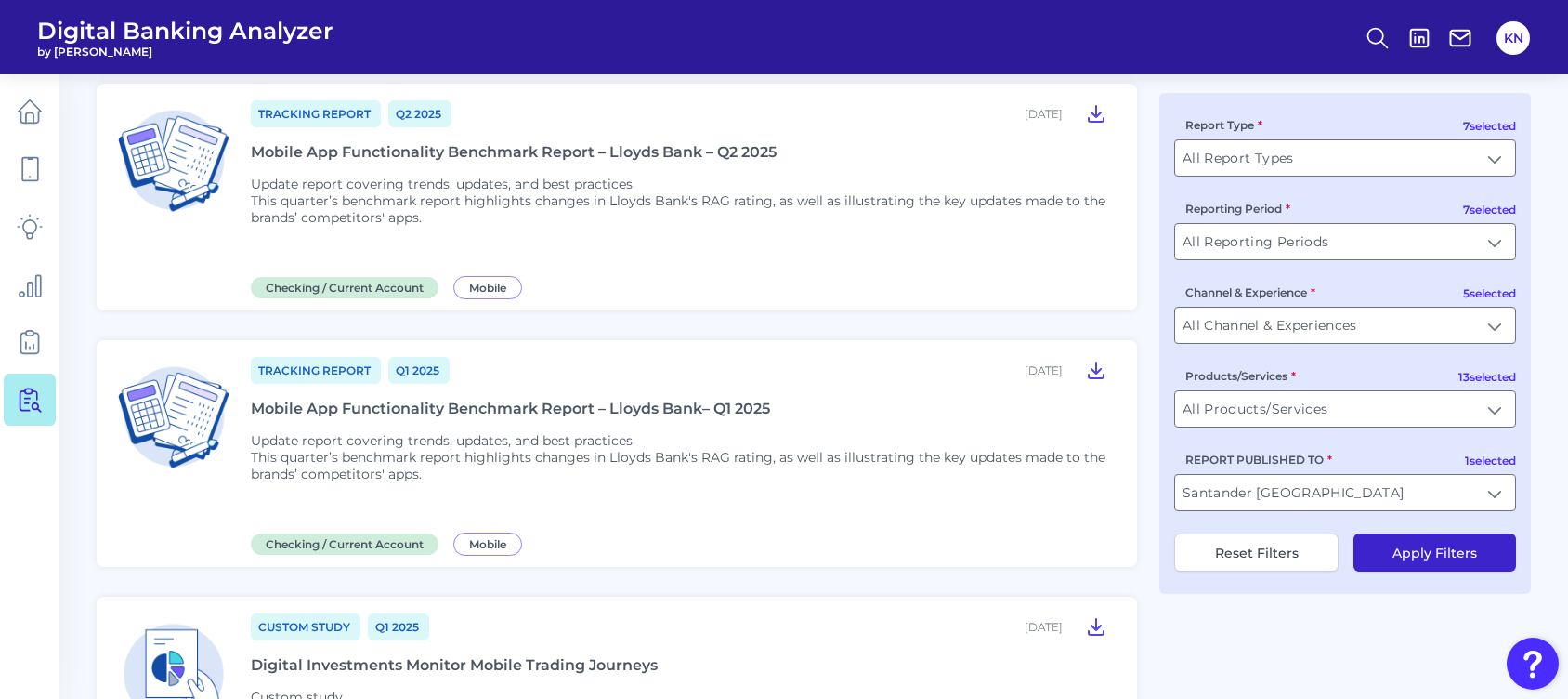
click at [1181, 523] on button "Apply Filters" at bounding box center [1434, 552] width 162 height 38
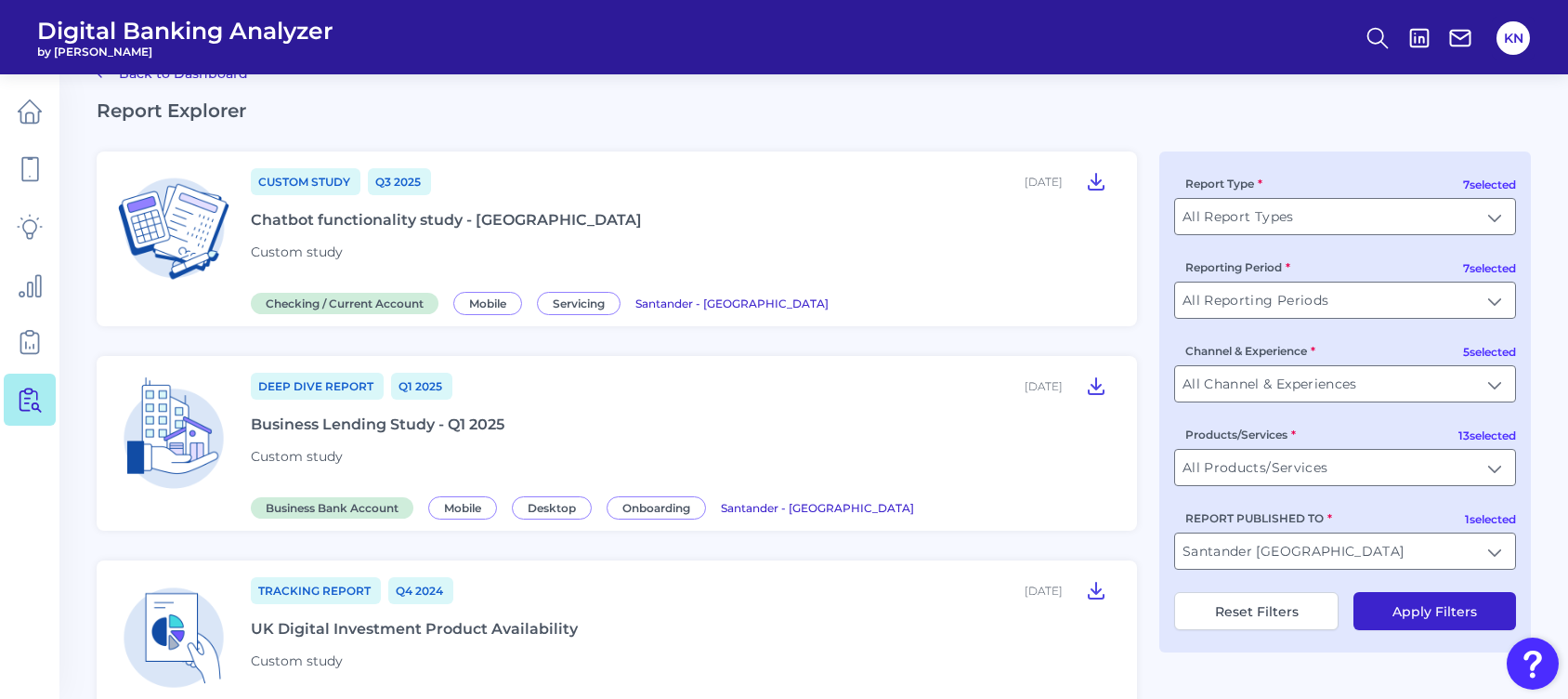
scroll to position [0, 0]
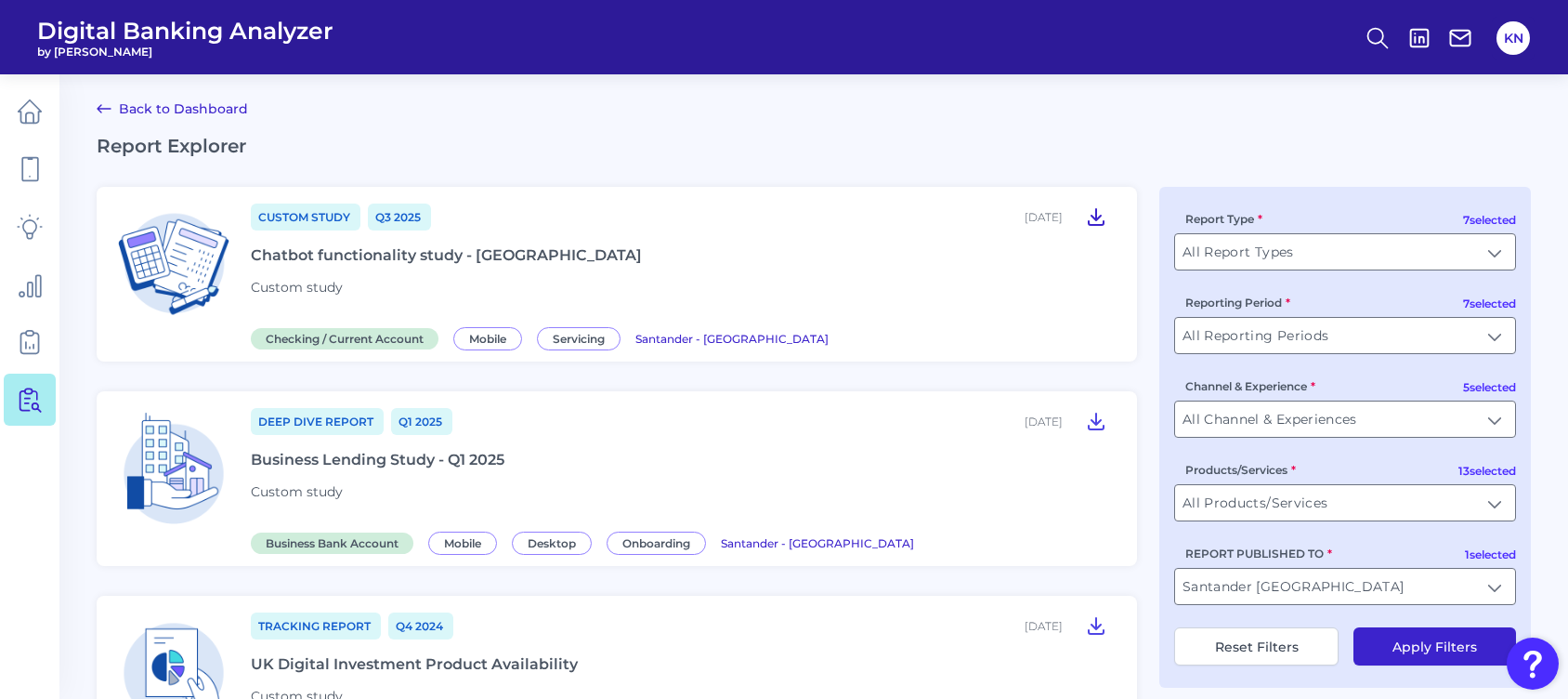
click at [1099, 212] on icon at bounding box center [1097, 216] width 23 height 23
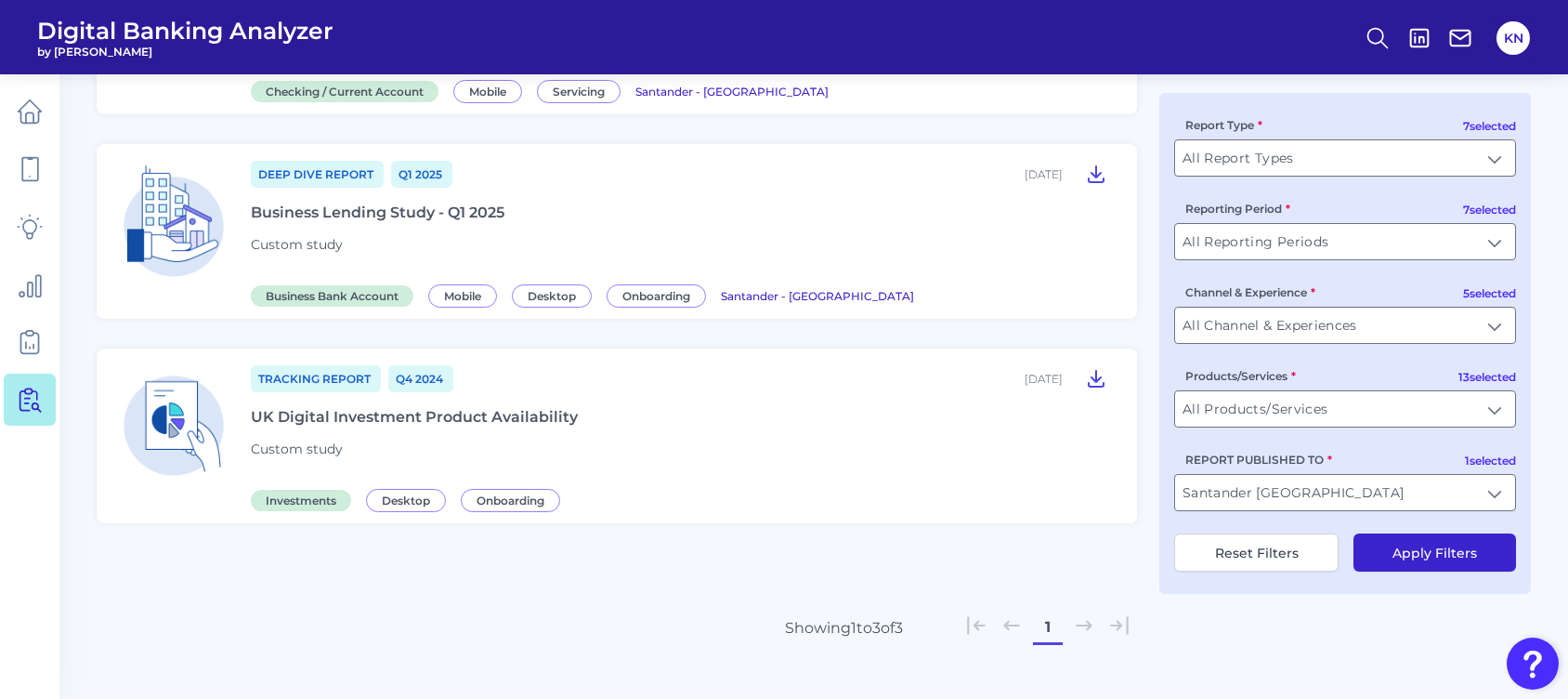
scroll to position [277, 0]
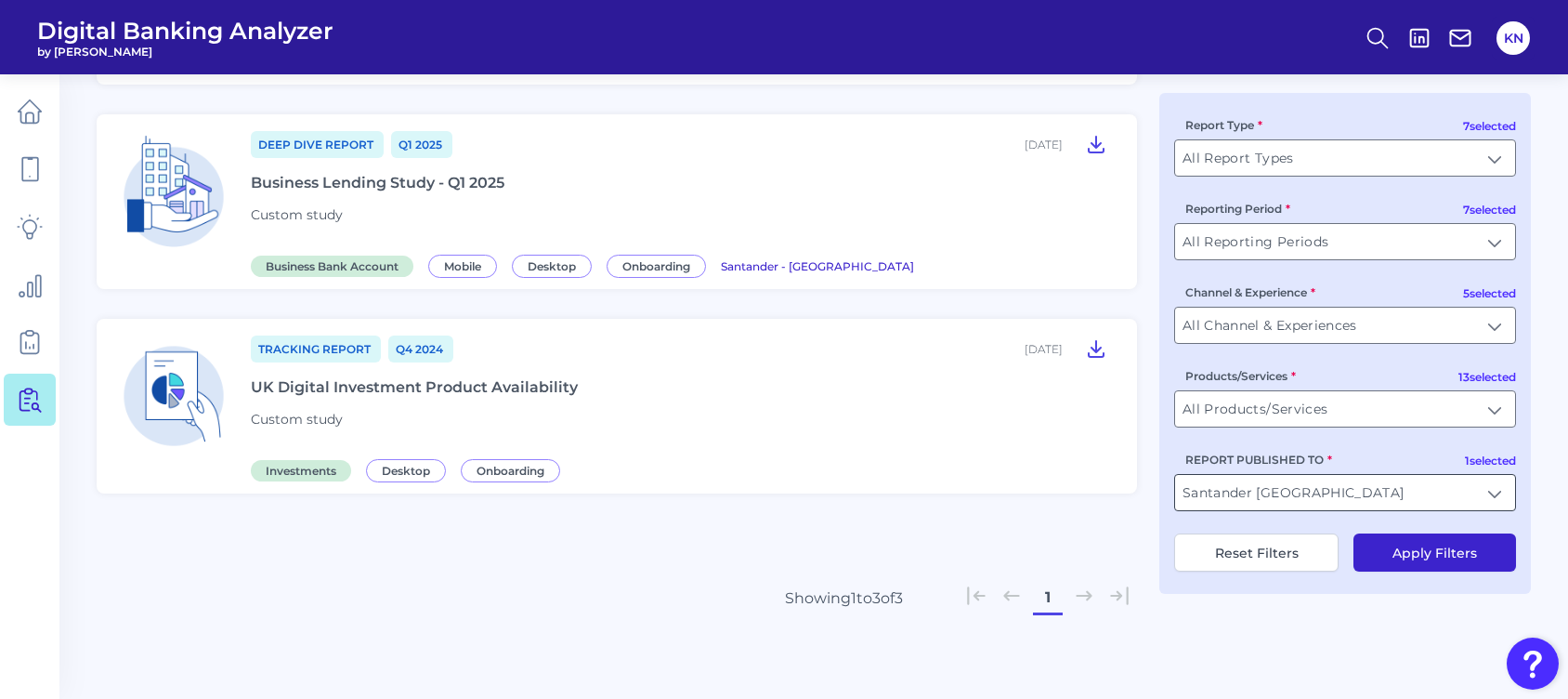
click at [1181, 491] on input "Santander [GEOGRAPHIC_DATA]" at bounding box center [1345, 492] width 340 height 35
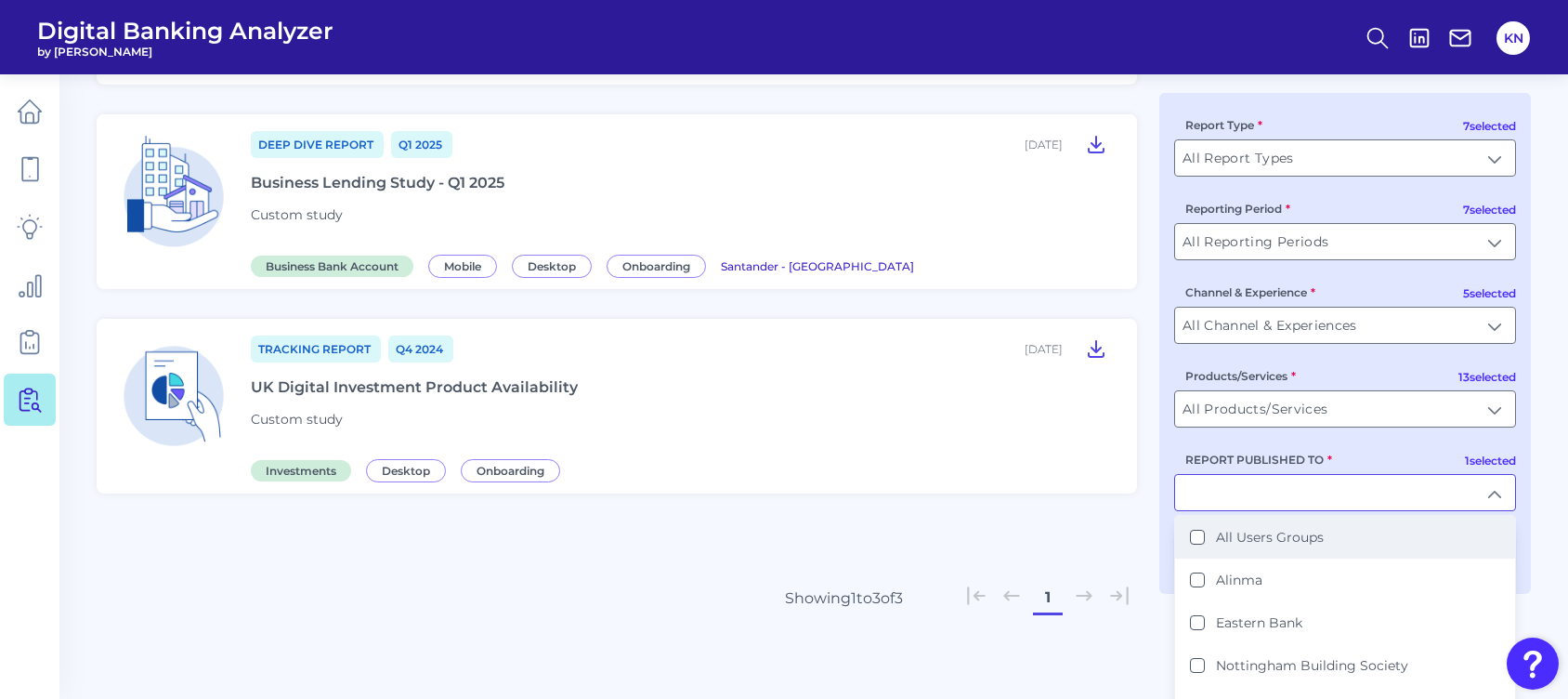
click at [1181, 523] on Groups "All Users Groups" at bounding box center [1198, 537] width 15 height 15
type input "All Users Groups"
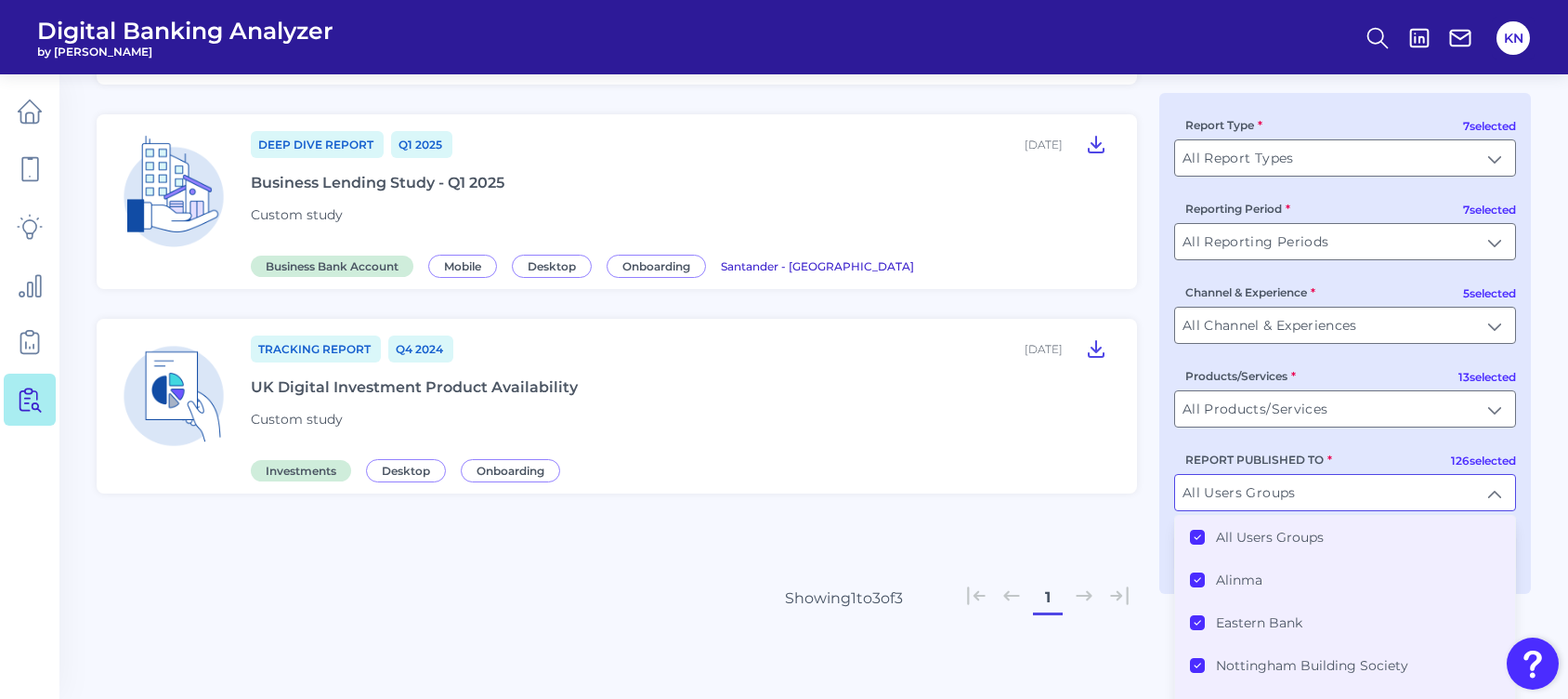
click at [1181, 523] on Groups "All Users Groups" at bounding box center [1198, 537] width 15 height 15
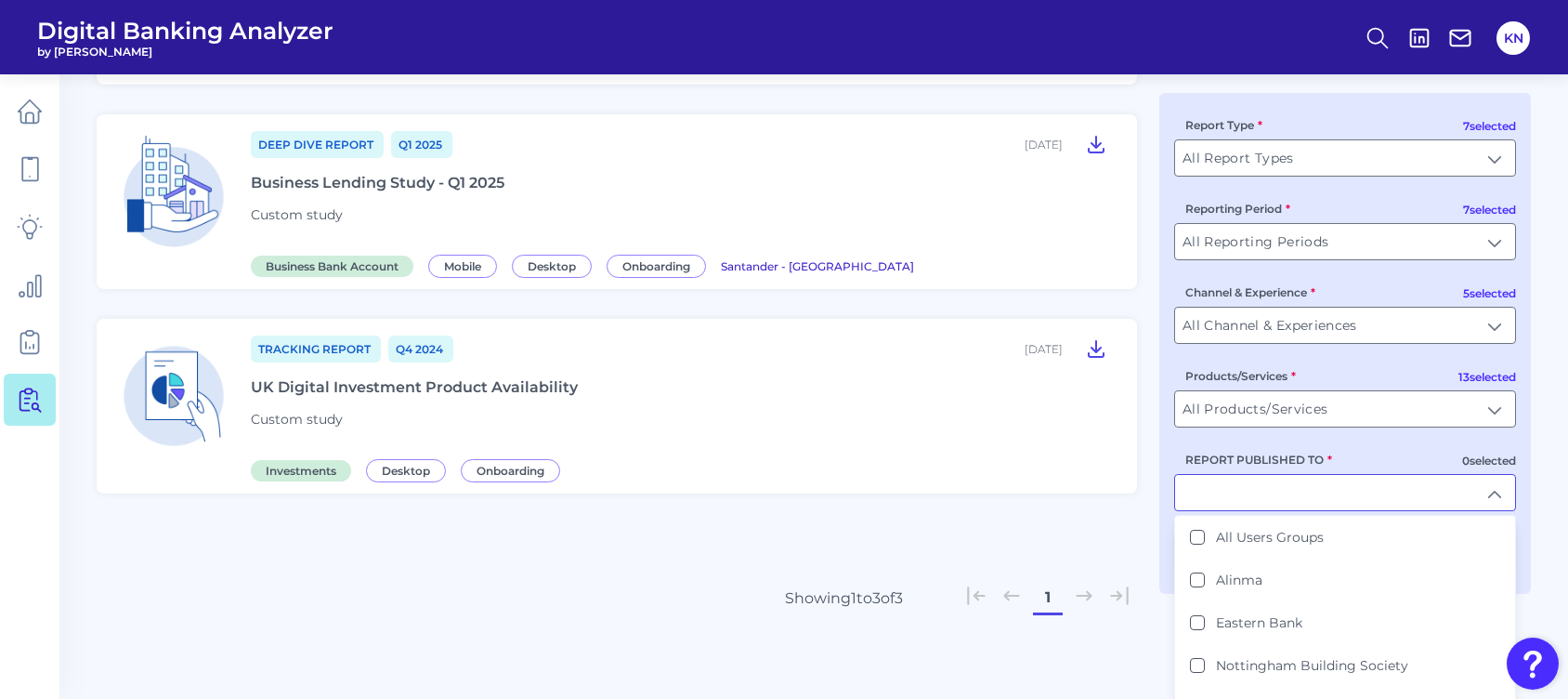
click at [1181, 497] on input "REPORT PUBLISHED TO" at bounding box center [1345, 492] width 340 height 35
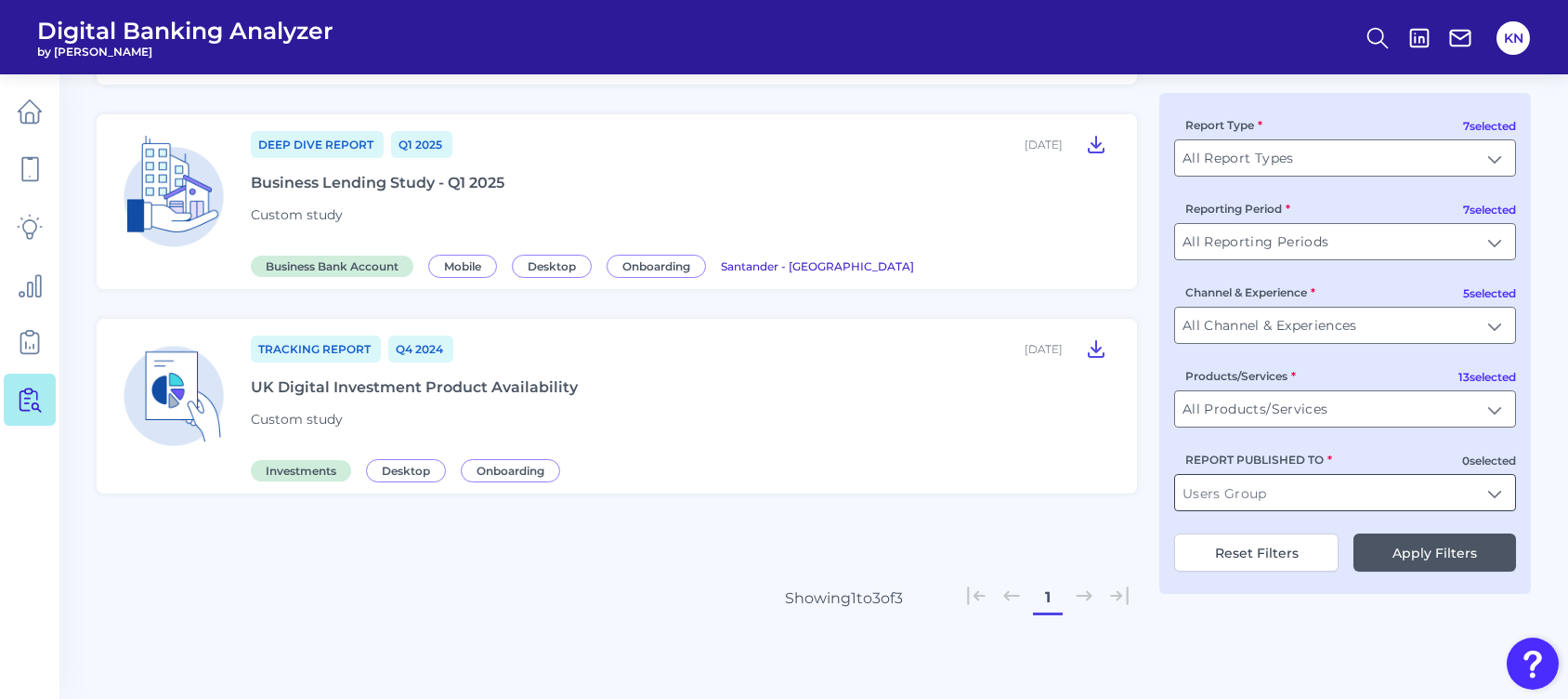
click at [1181, 497] on input "REPORT PUBLISHED TO" at bounding box center [1345, 492] width 340 height 35
click at [1181, 523] on b "HSBC" at bounding box center [1235, 537] width 38 height 17
type input "HSBC"
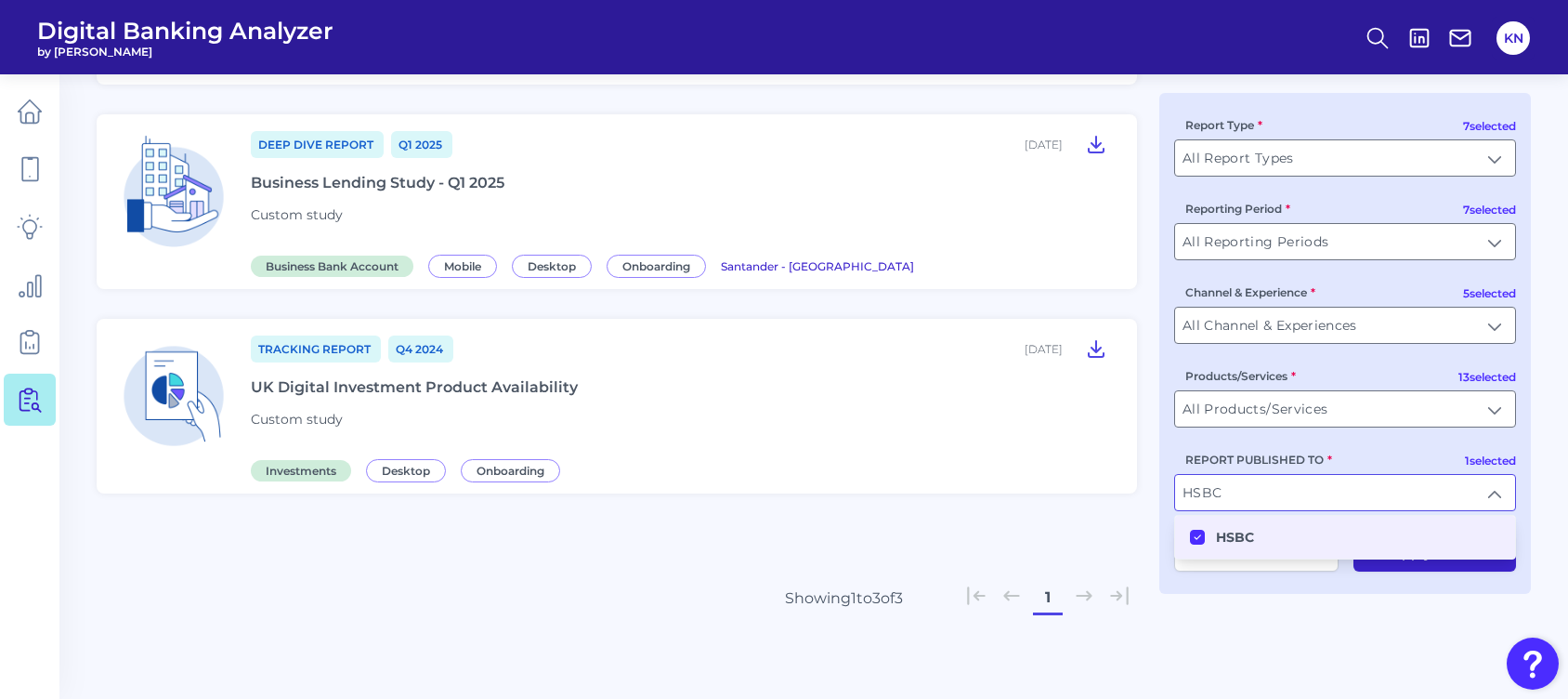
click at [1181, 523] on div "Custom Study Q3 [DATE], 2025 Chatbot functionality study - Santander Custom stu…" at bounding box center [814, 290] width 1434 height 762
click at [1181, 523] on button "Apply Filters" at bounding box center [1434, 552] width 162 height 38
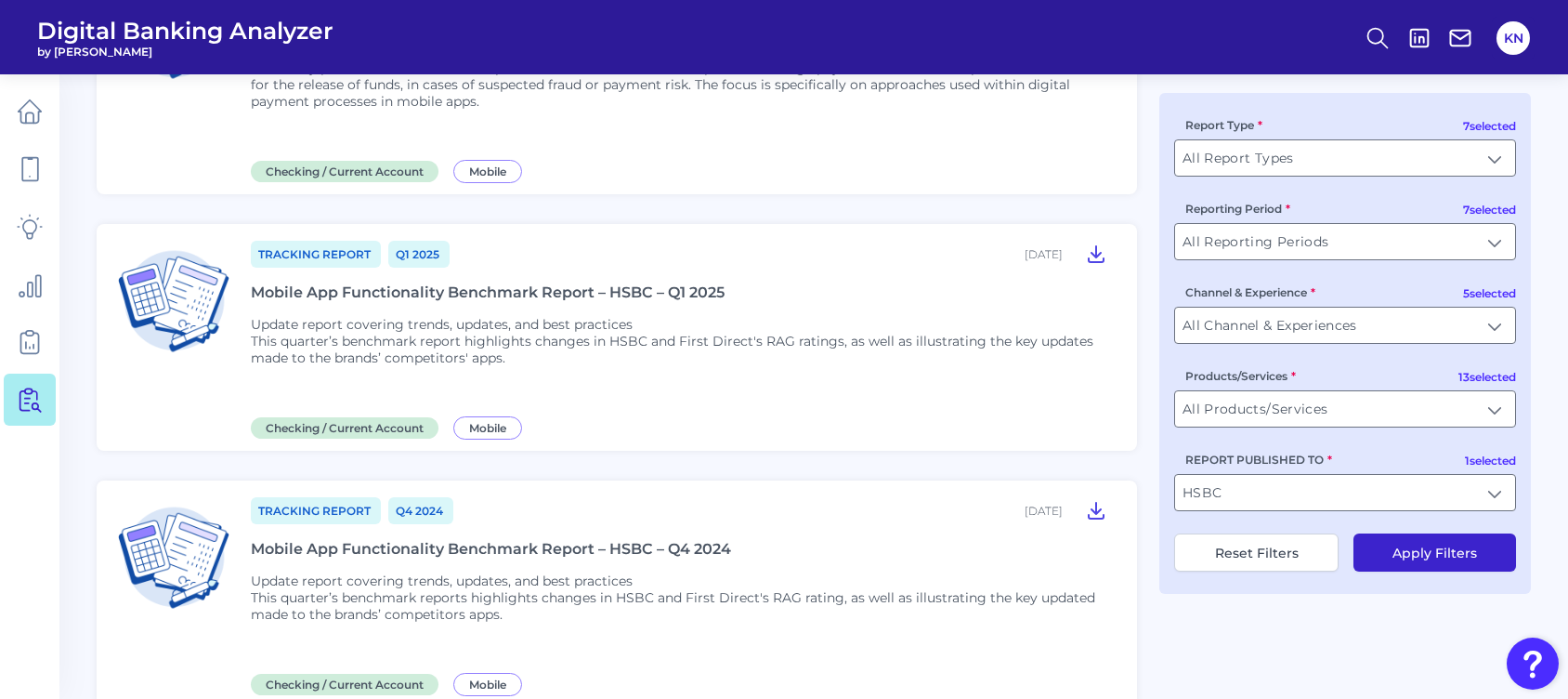
scroll to position [495, 0]
